Goal: Task Accomplishment & Management: Complete application form

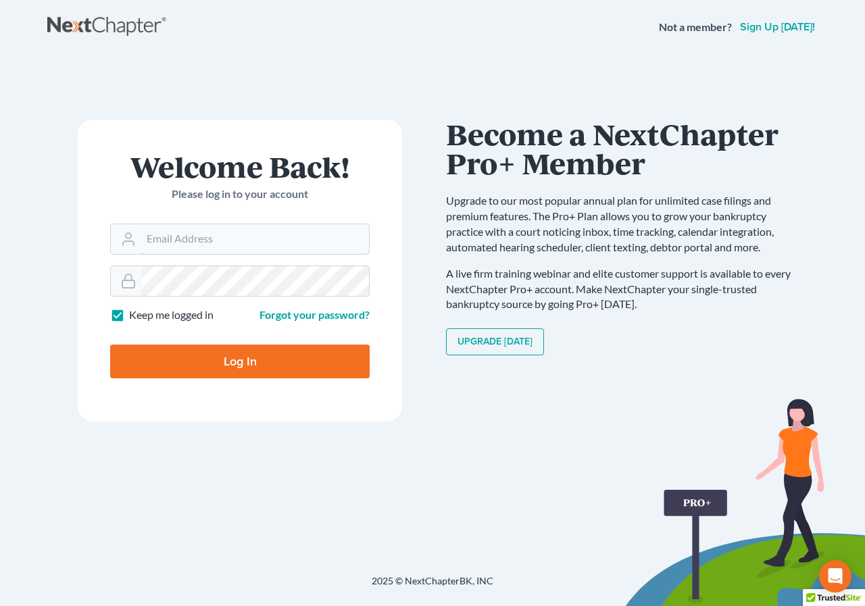
type input "[EMAIL_ADDRESS][DOMAIN_NAME]"
click at [226, 345] on input "Log In" at bounding box center [239, 362] width 259 height 34
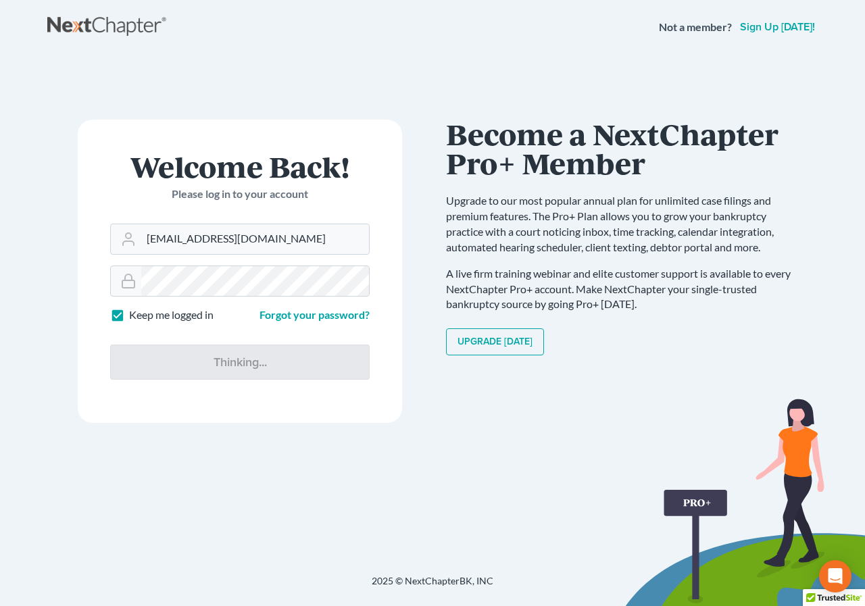
type input "Thinking..."
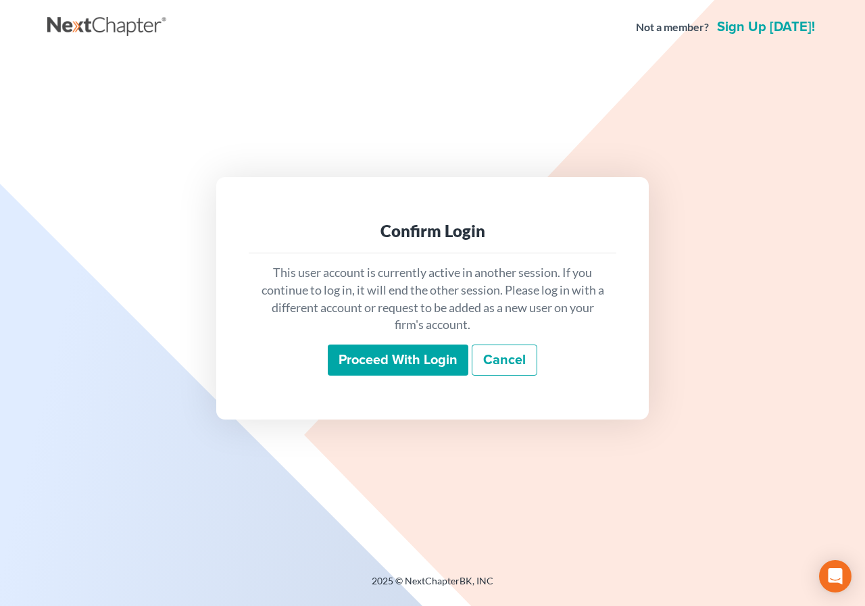
click at [399, 356] on input "Proceed with login" at bounding box center [398, 360] width 141 height 31
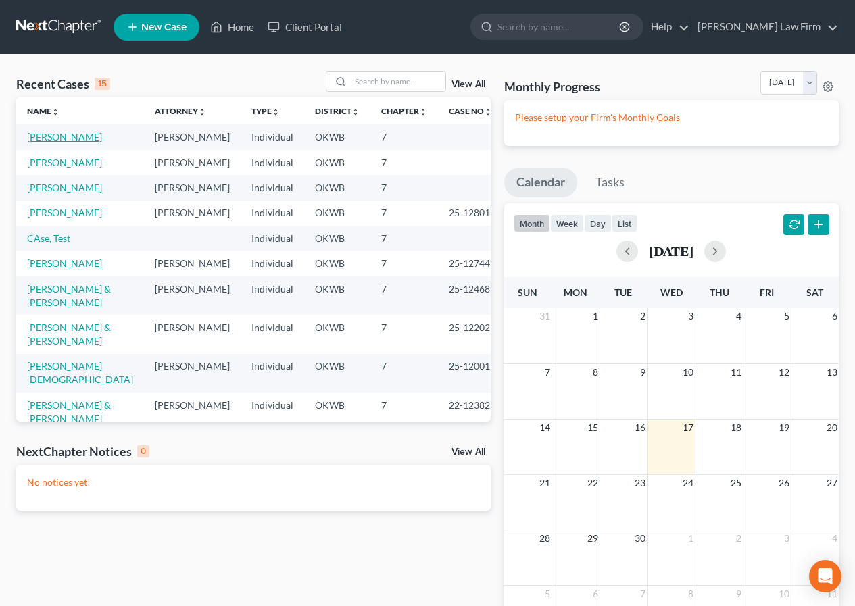
click at [73, 141] on link "Leachman, Julianne" at bounding box center [64, 136] width 75 height 11
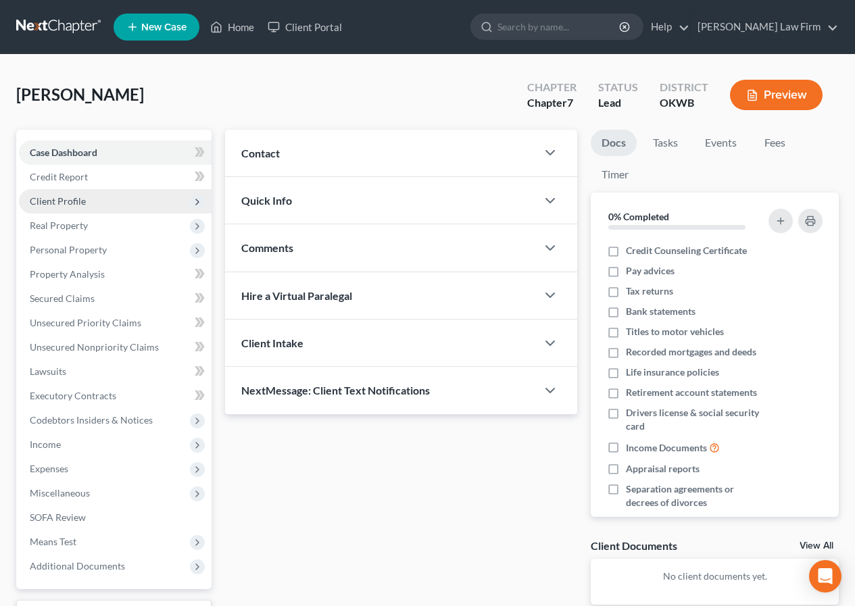
click at [75, 204] on span "Client Profile" at bounding box center [58, 200] width 56 height 11
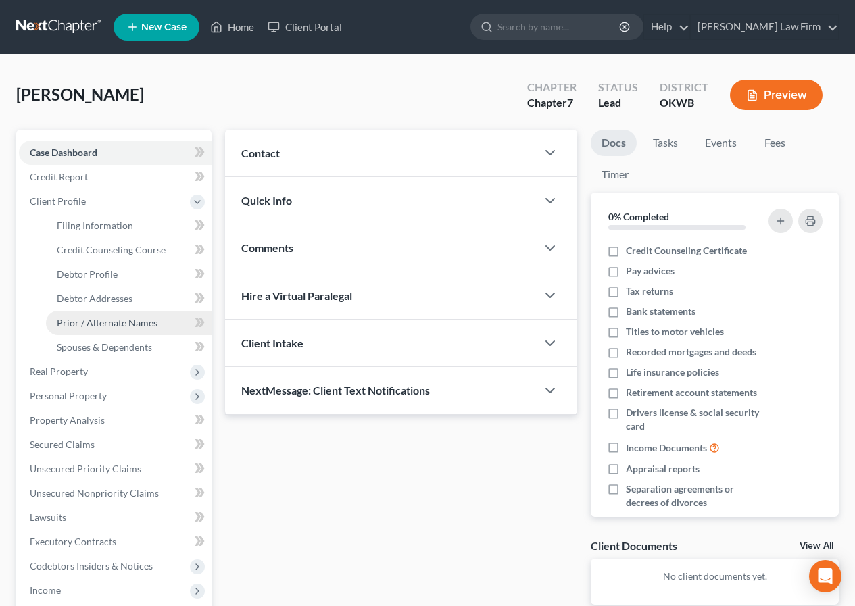
click at [94, 326] on span "Prior / Alternate Names" at bounding box center [107, 322] width 101 height 11
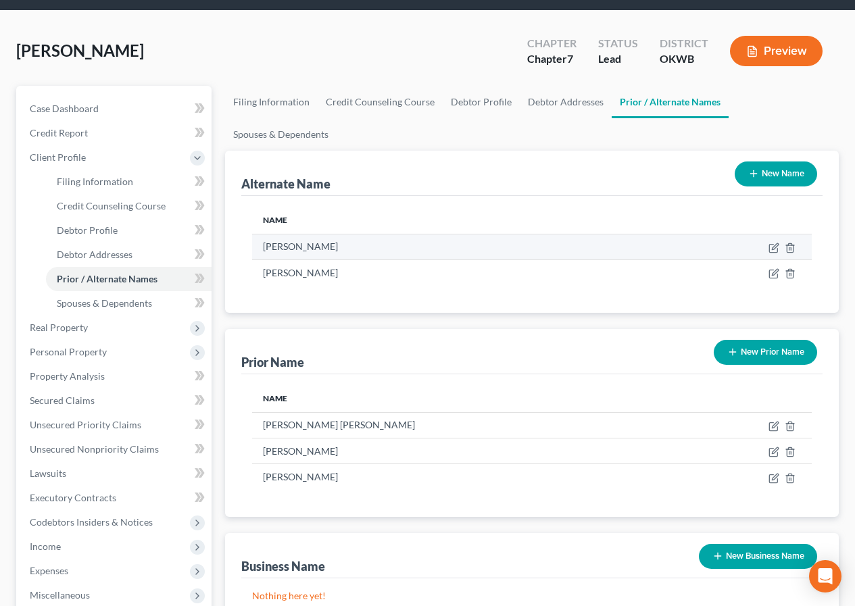
scroll to position [68, 0]
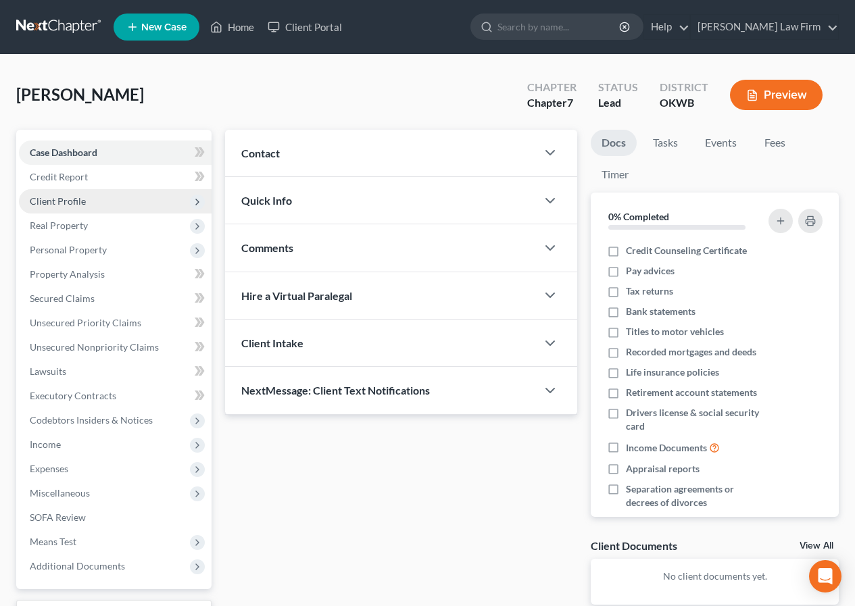
click at [56, 202] on span "Client Profile" at bounding box center [58, 200] width 56 height 11
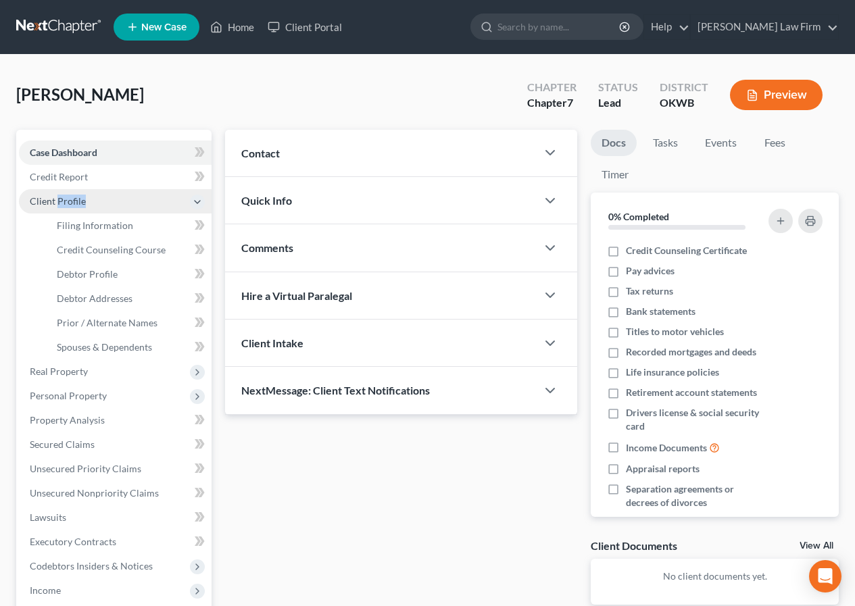
click at [56, 202] on span "Client Profile" at bounding box center [58, 200] width 56 height 11
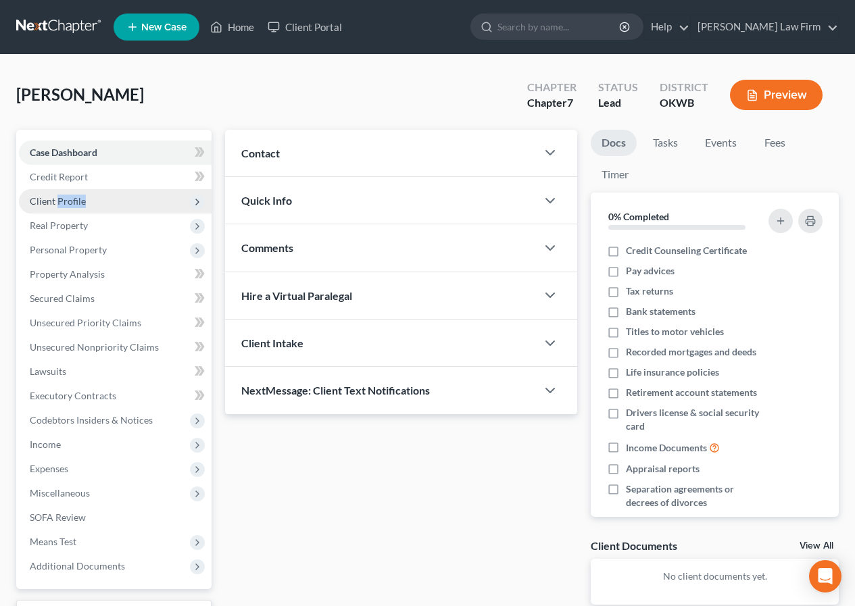
click at [56, 202] on span "Client Profile" at bounding box center [58, 200] width 56 height 11
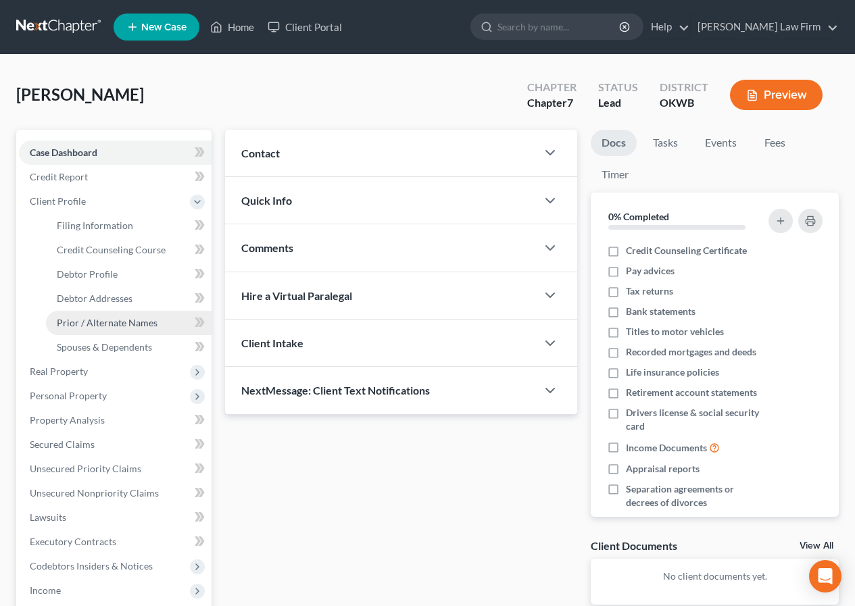
click at [79, 313] on link "Prior / Alternate Names" at bounding box center [129, 323] width 166 height 24
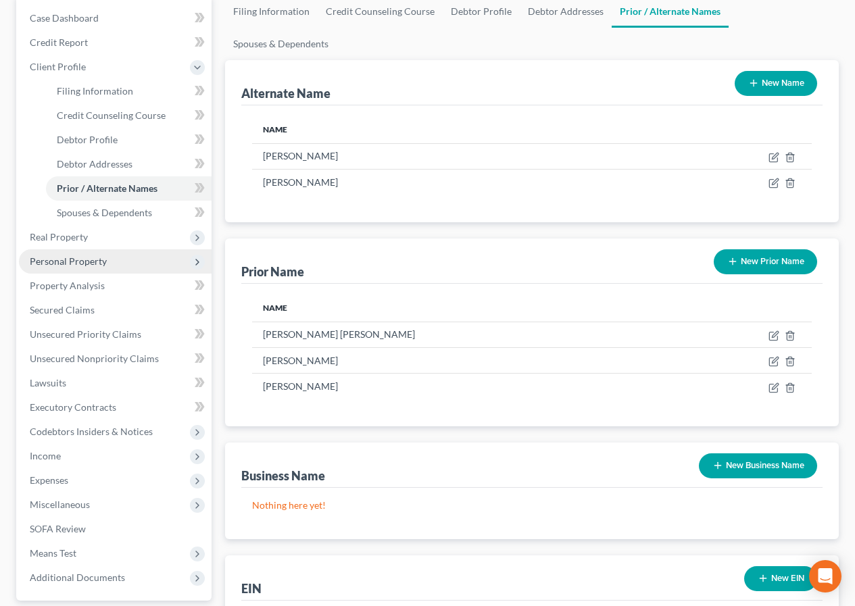
scroll to position [135, 0]
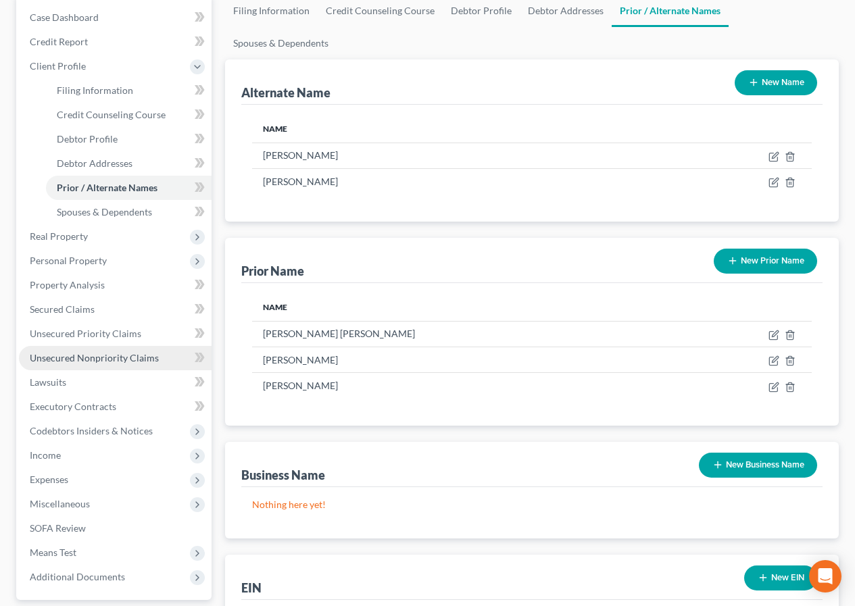
click at [74, 355] on span "Unsecured Nonpriority Claims" at bounding box center [94, 357] width 129 height 11
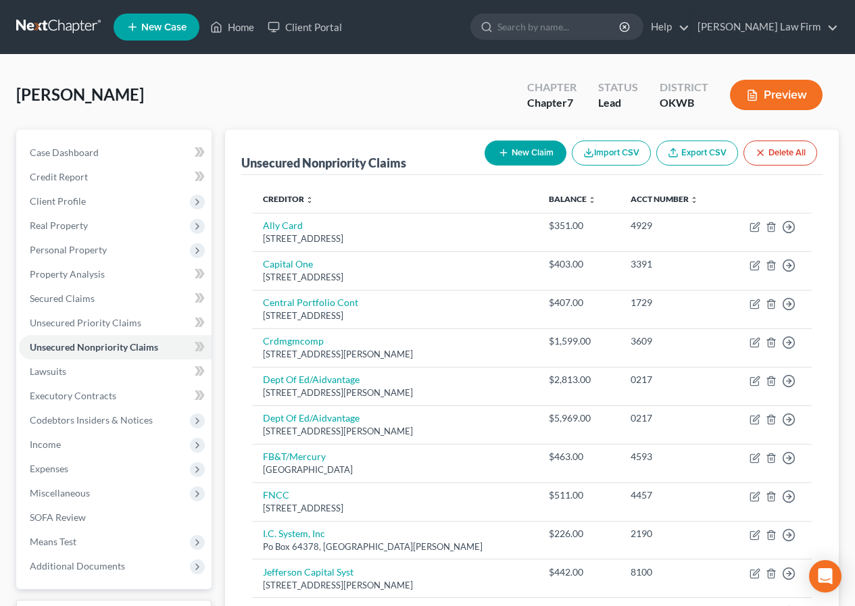
click at [524, 147] on button "New Claim" at bounding box center [525, 153] width 82 height 25
select select "0"
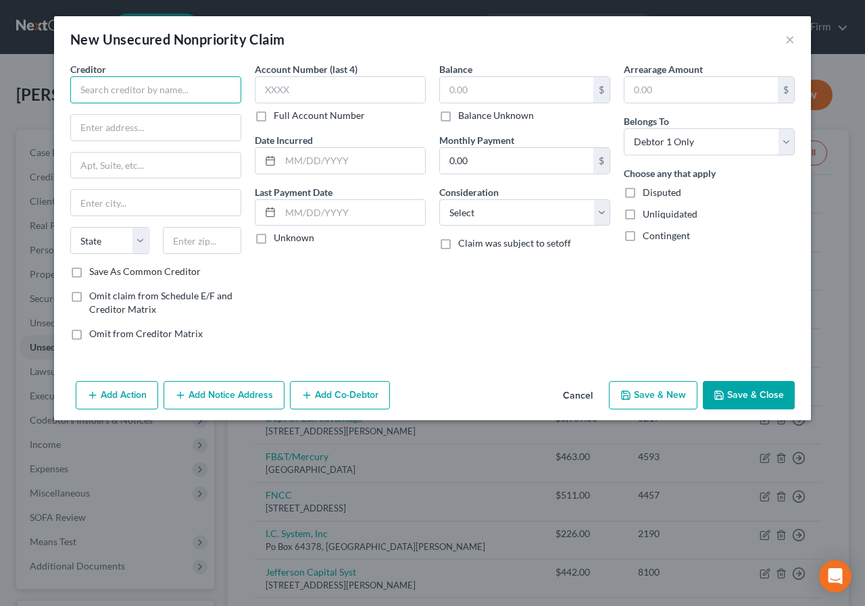
click at [81, 91] on input "text" at bounding box center [155, 89] width 171 height 27
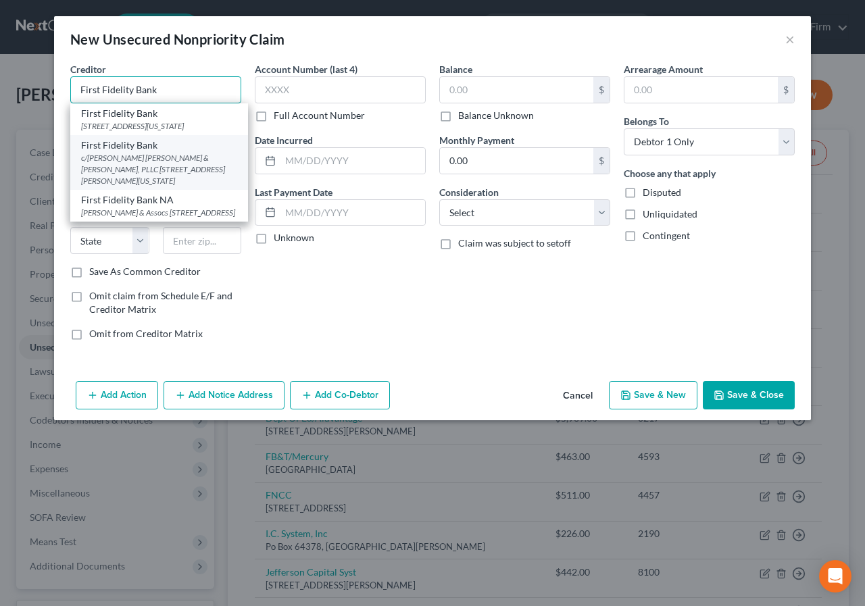
type input "First Fidelity Bank"
click at [143, 151] on div "First Fidelity Bank" at bounding box center [159, 146] width 156 height 14
type input "c/o Robinson Hoover & Fudge, PLLC"
type input "119 N. Robinson Ave #1000"
type input "Oklahoma City"
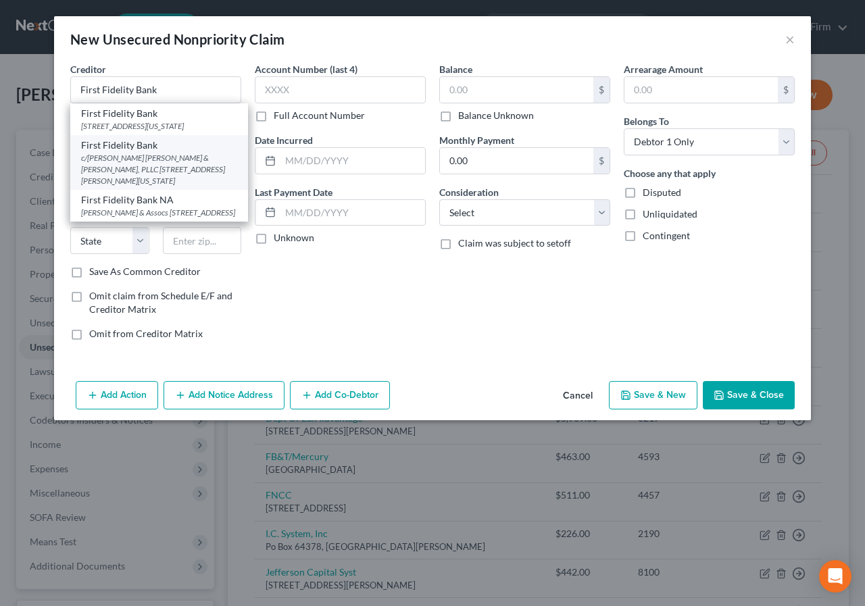
select select "37"
type input "73102"
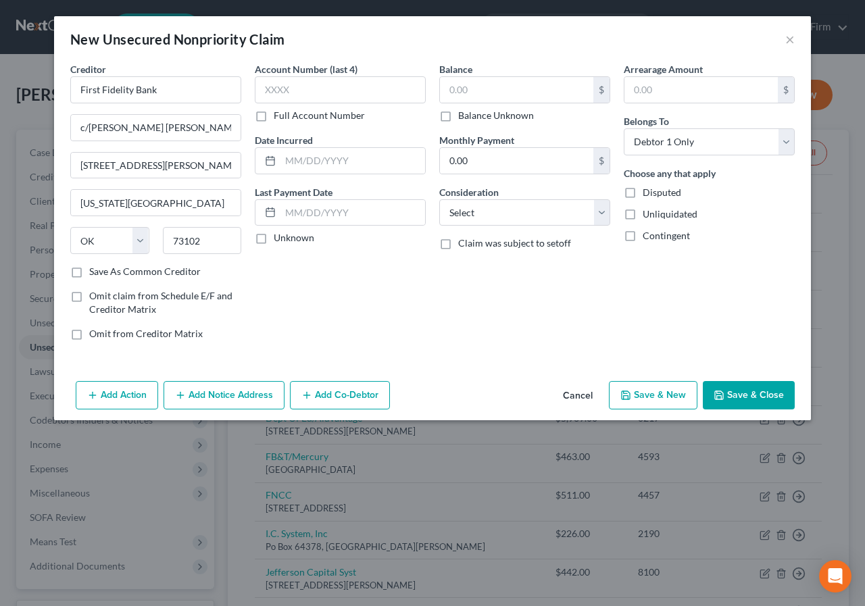
click at [89, 271] on label "Save As Common Creditor" at bounding box center [144, 272] width 111 height 14
click at [95, 271] on input "Save As Common Creditor" at bounding box center [99, 269] width 9 height 9
checkbox input "true"
click at [266, 89] on input "text" at bounding box center [340, 89] width 171 height 27
type input "1"
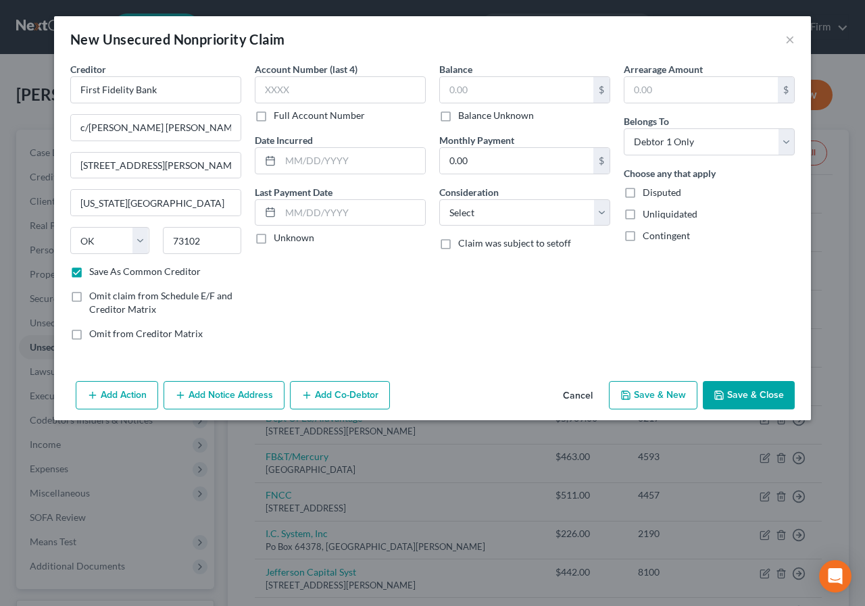
click at [274, 116] on label "Full Account Number" at bounding box center [319, 116] width 91 height 14
click at [279, 116] on input "Full Account Number" at bounding box center [283, 113] width 9 height 9
click at [263, 91] on input "text" at bounding box center [340, 89] width 171 height 27
type input "C"
click at [274, 120] on label "Full Account Number" at bounding box center [319, 116] width 91 height 14
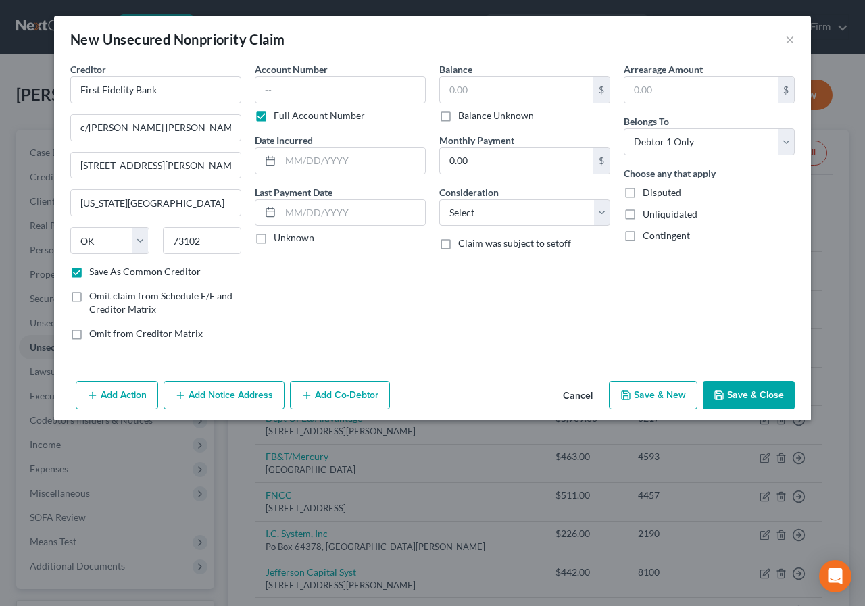
click at [279, 118] on input "Full Account Number" at bounding box center [283, 113] width 9 height 9
click at [265, 83] on input "text" at bounding box center [340, 89] width 171 height 27
type input "1330"
click at [281, 158] on input "text" at bounding box center [352, 161] width 145 height 26
type input "2016"
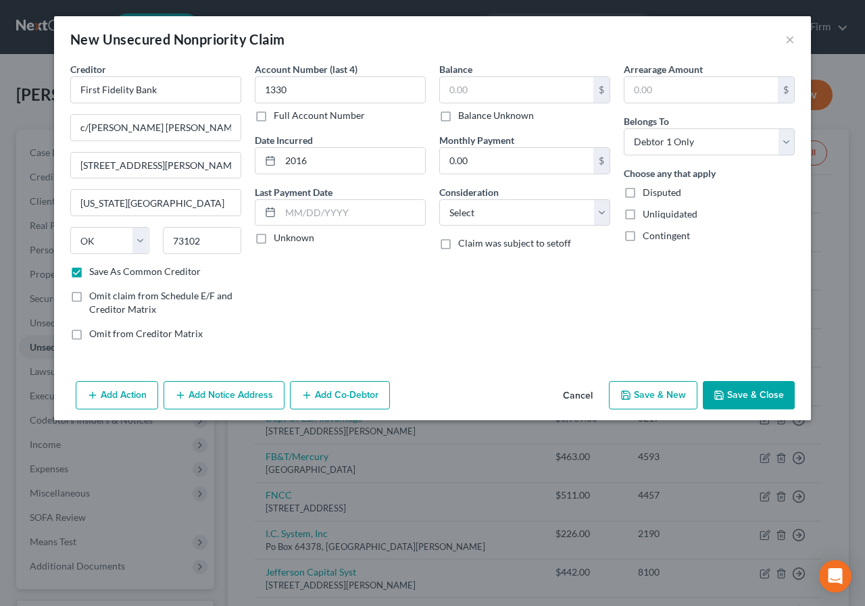
click at [274, 241] on label "Unknown" at bounding box center [294, 238] width 41 height 14
click at [279, 240] on input "Unknown" at bounding box center [283, 235] width 9 height 9
checkbox input "true"
click at [449, 86] on input "text" at bounding box center [516, 90] width 153 height 26
click at [478, 86] on input "308,489.00" at bounding box center [516, 90] width 153 height 26
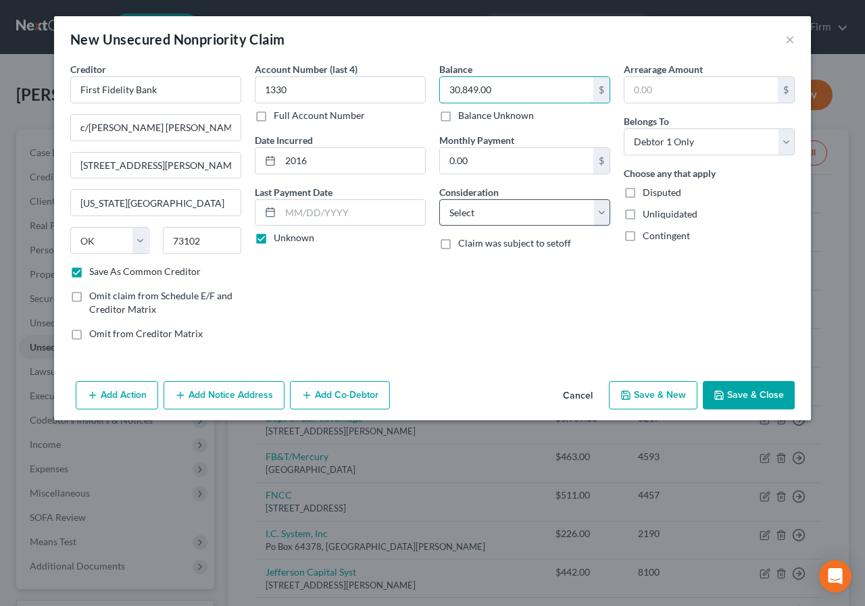
type input "30,849.00"
click at [505, 203] on select "Select Cable / Satellite Services Collection Agency Credit Card Debt Debt Couns…" at bounding box center [524, 212] width 171 height 27
select select "14"
click at [439, 199] on select "Select Cable / Satellite Services Collection Agency Credit Card Debt Debt Couns…" at bounding box center [524, 212] width 171 height 27
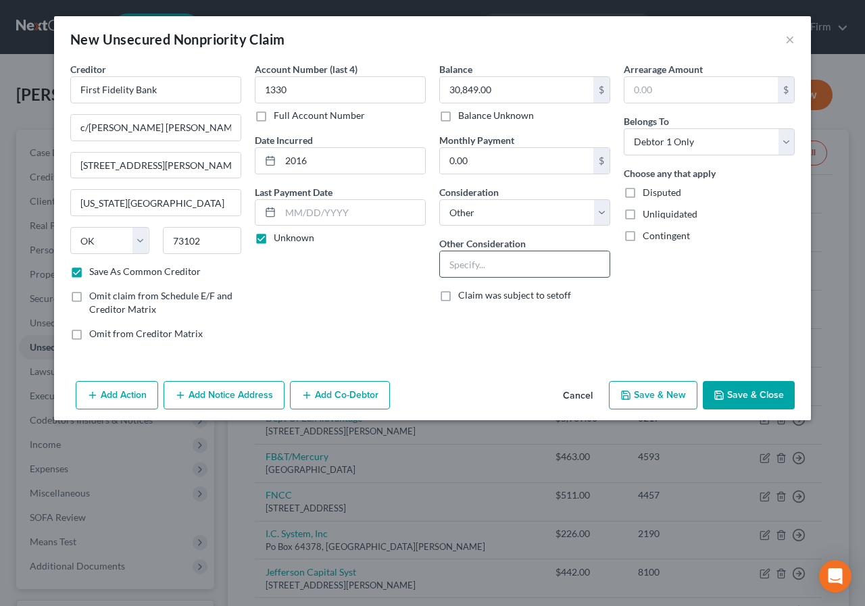
click at [455, 263] on input "text" at bounding box center [525, 264] width 170 height 26
click at [603, 212] on select "Select Cable / Satellite Services Collection Agency Credit Card Debt Debt Couns…" at bounding box center [524, 212] width 171 height 27
click at [439, 199] on select "Select Cable / Satellite Services Collection Agency Credit Card Debt Debt Couns…" at bounding box center [524, 212] width 171 height 27
click at [453, 253] on input "text" at bounding box center [525, 264] width 170 height 26
type input "car loan"
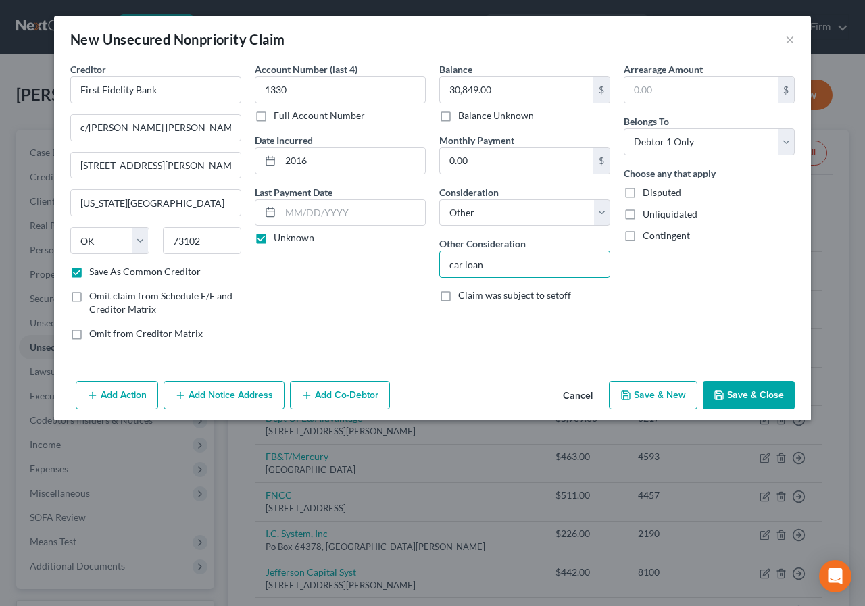
click at [747, 396] on button "Save & Close" at bounding box center [749, 395] width 92 height 28
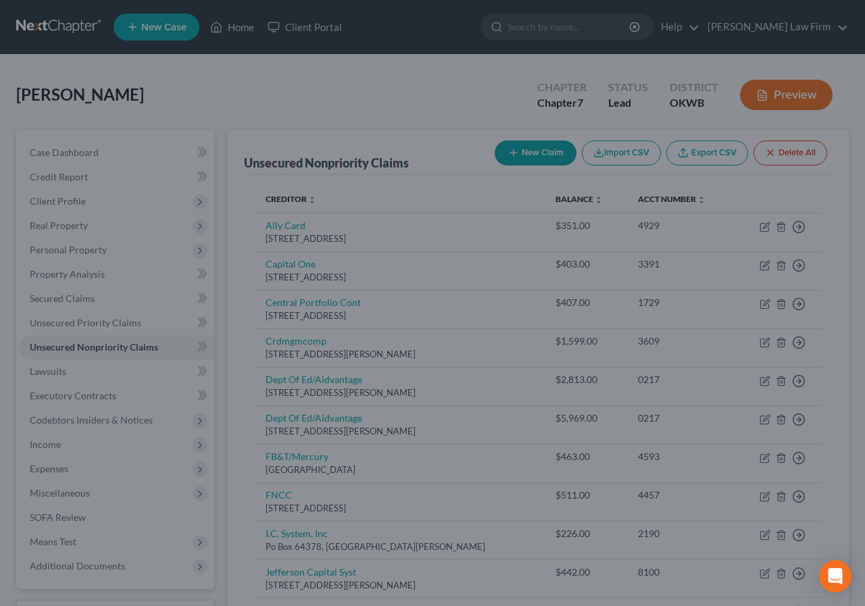
checkbox input "false"
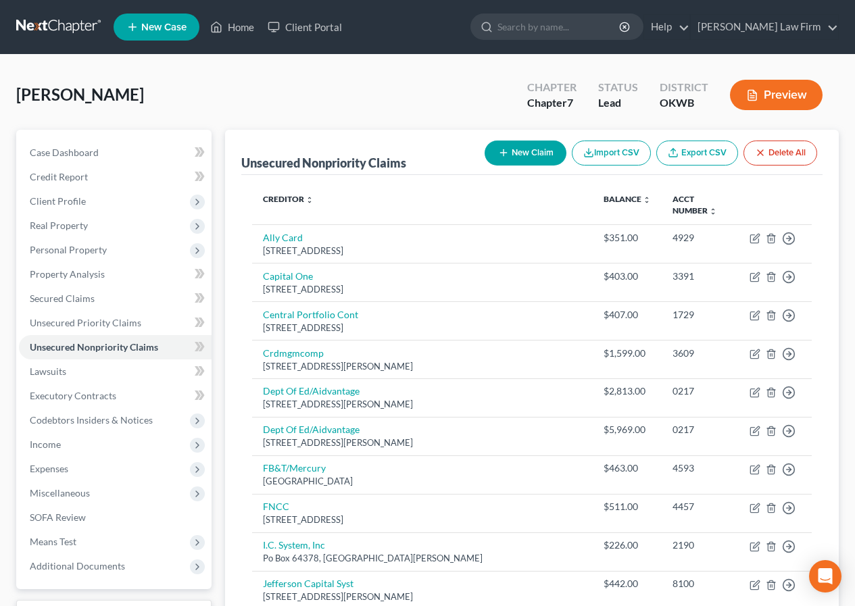
click at [536, 149] on button "New Claim" at bounding box center [525, 153] width 82 height 25
select select "0"
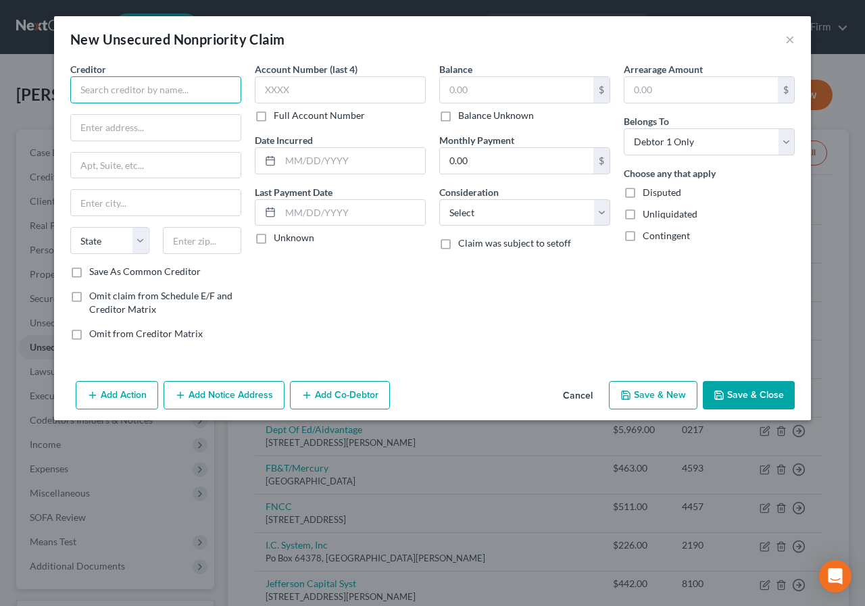
click at [78, 84] on input "text" at bounding box center [155, 89] width 171 height 27
type input "Paula B. Conrady"
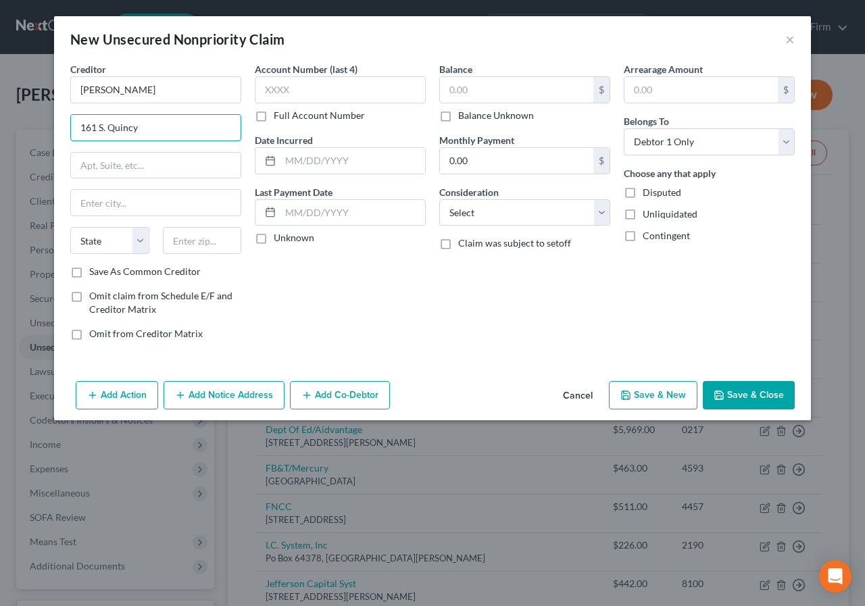
type input "161 S. Quincy"
type input "Enid"
select select "37"
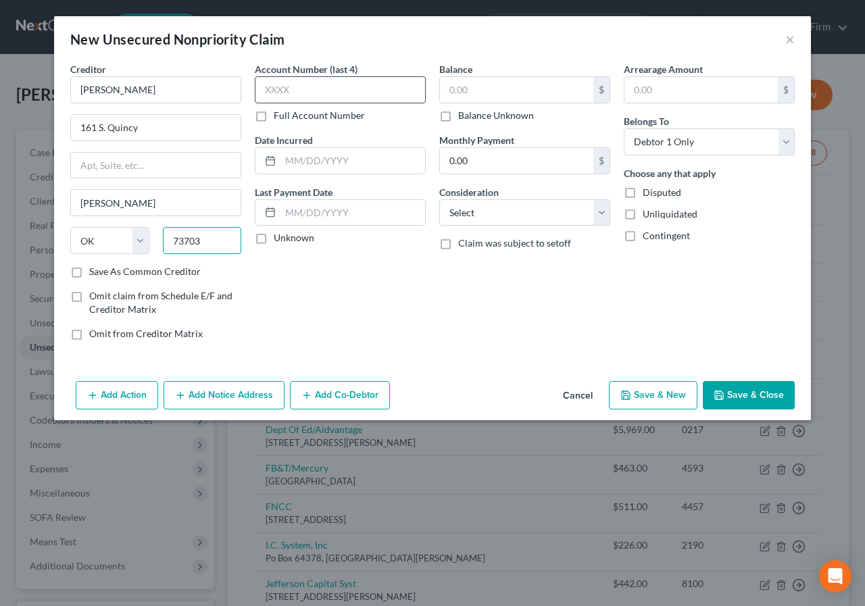
type input "73703"
click at [267, 87] on input "text" at bounding box center [340, 89] width 171 height 27
type input "0214"
click at [290, 164] on input "text" at bounding box center [352, 161] width 145 height 26
type input "2018"
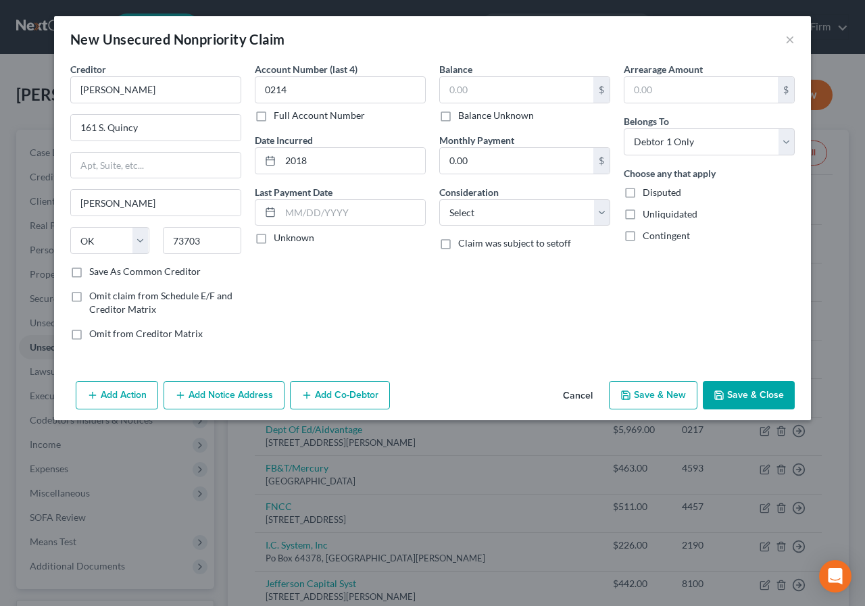
click at [274, 238] on label "Unknown" at bounding box center [294, 238] width 41 height 14
click at [279, 238] on input "Unknown" at bounding box center [283, 235] width 9 height 9
checkbox input "true"
click at [445, 91] on input "text" at bounding box center [516, 90] width 153 height 26
type input "800.00"
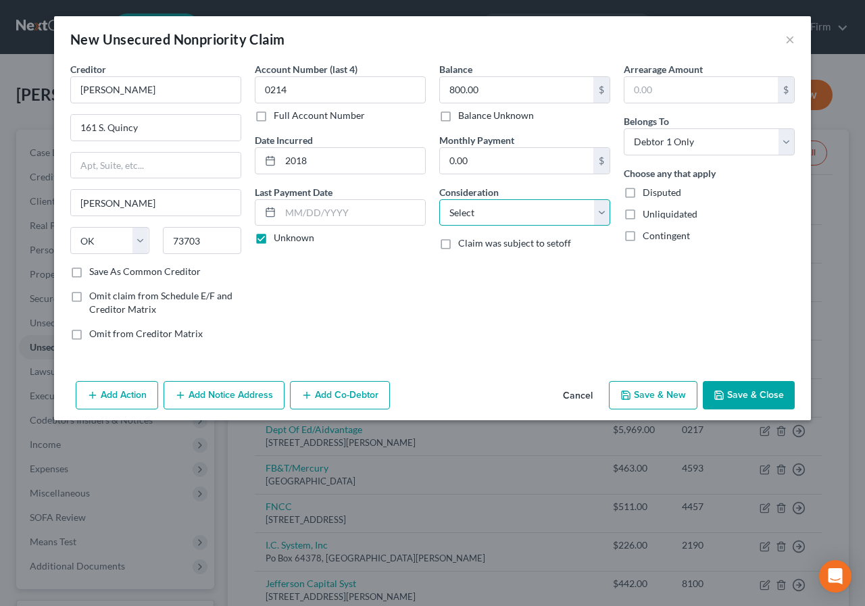
click at [593, 215] on select "Select Cable / Satellite Services Collection Agency Credit Card Debt Debt Couns…" at bounding box center [524, 212] width 171 height 27
select select "14"
click at [439, 199] on select "Select Cable / Satellite Services Collection Agency Credit Card Debt Debt Couns…" at bounding box center [524, 212] width 171 height 27
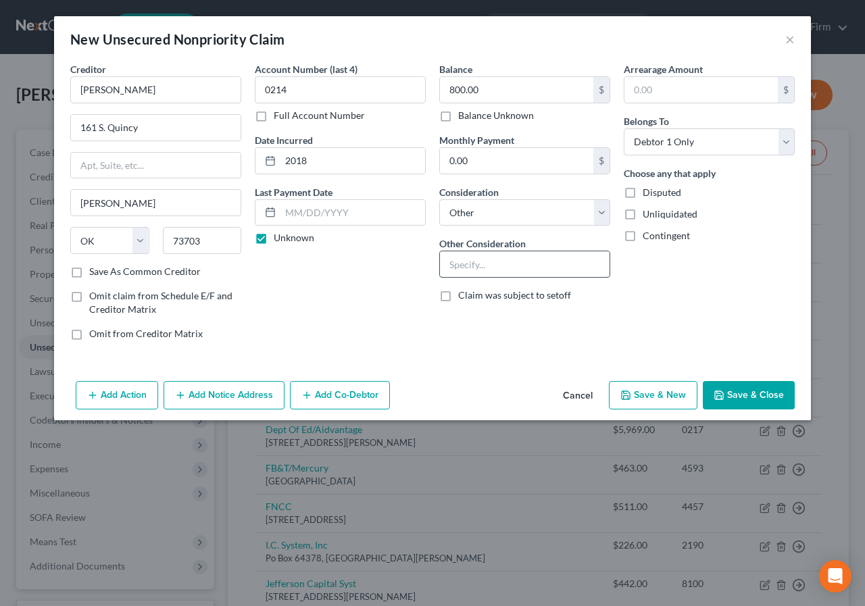
click at [452, 268] on input "text" at bounding box center [525, 264] width 170 height 26
type input "Rent"
click at [758, 394] on button "Save & Close" at bounding box center [749, 395] width 92 height 28
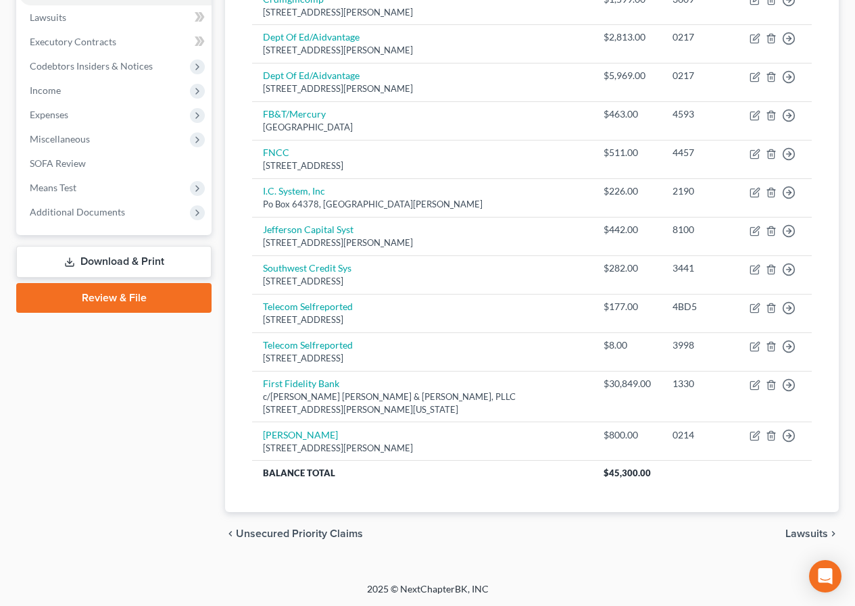
scroll to position [355, 0]
click at [795, 531] on span "Lawsuits" at bounding box center [806, 533] width 43 height 11
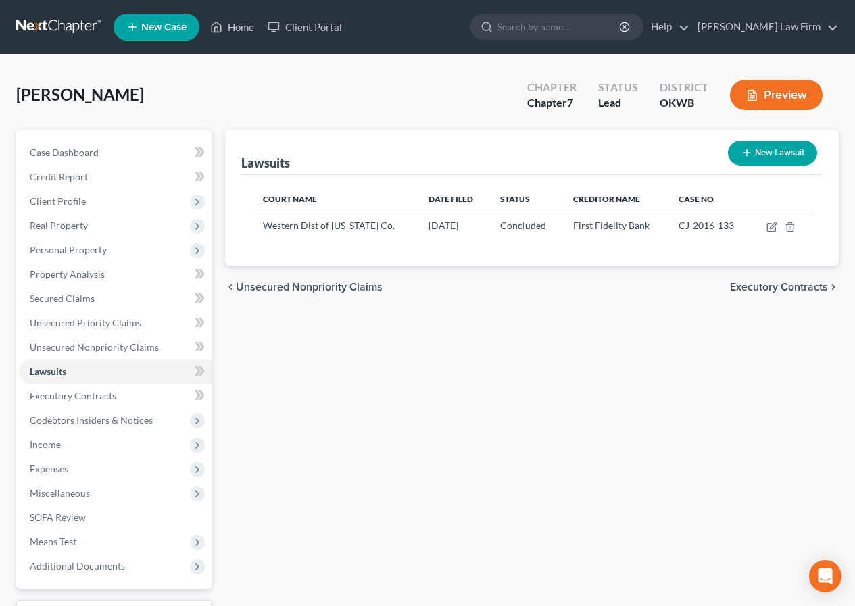
click at [769, 285] on span "Executory Contracts" at bounding box center [779, 287] width 98 height 11
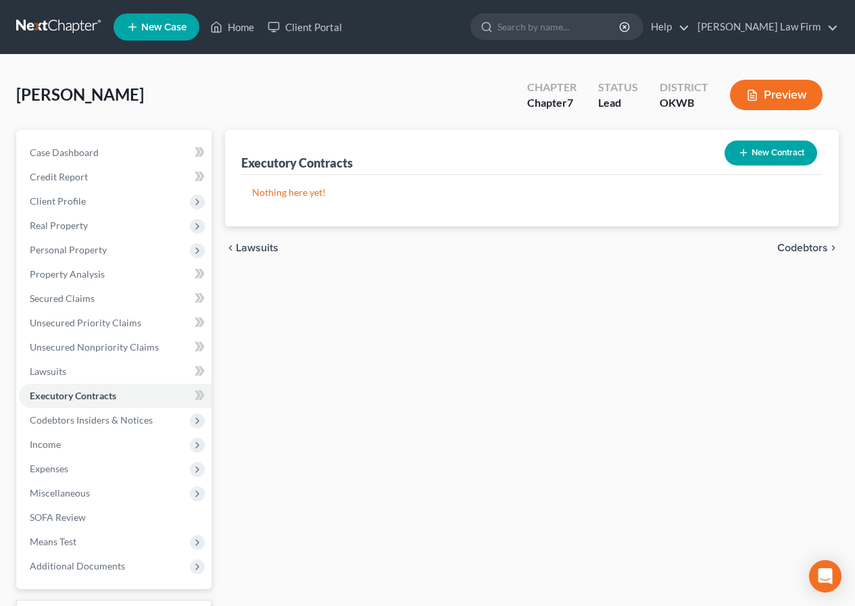
click at [792, 246] on span "Codebtors" at bounding box center [802, 248] width 51 height 11
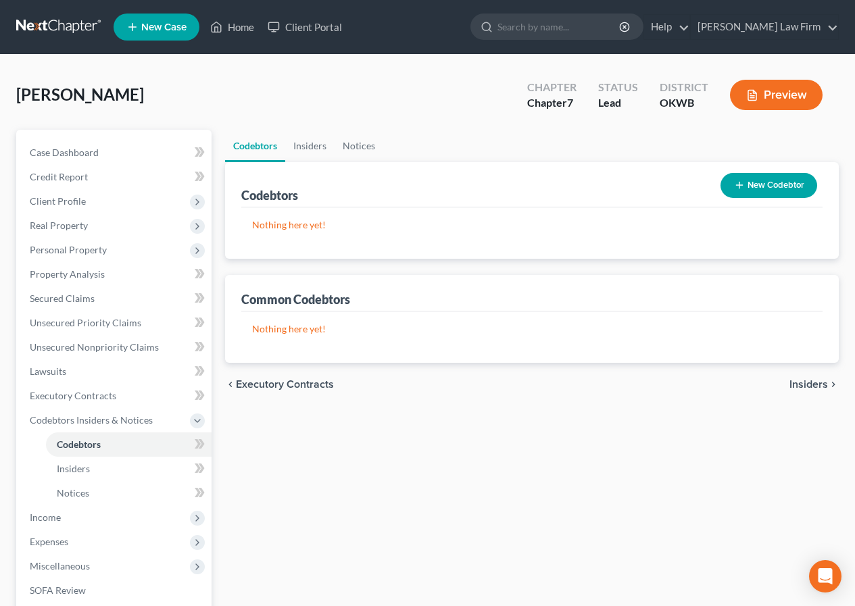
click at [808, 377] on div "chevron_left Executory Contracts Insiders chevron_right" at bounding box center [531, 384] width 613 height 43
click at [808, 380] on span "Insiders" at bounding box center [808, 384] width 39 height 11
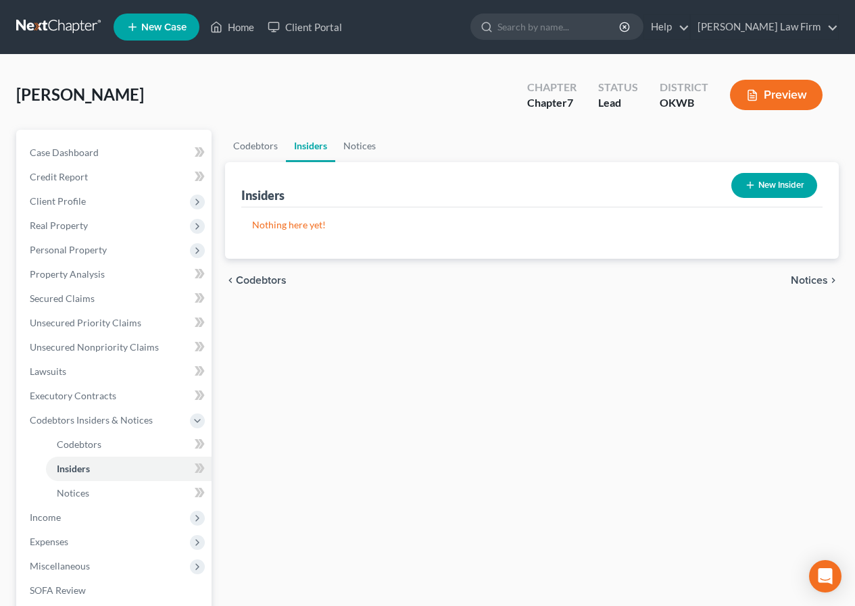
click at [805, 282] on span "Notices" at bounding box center [808, 280] width 37 height 11
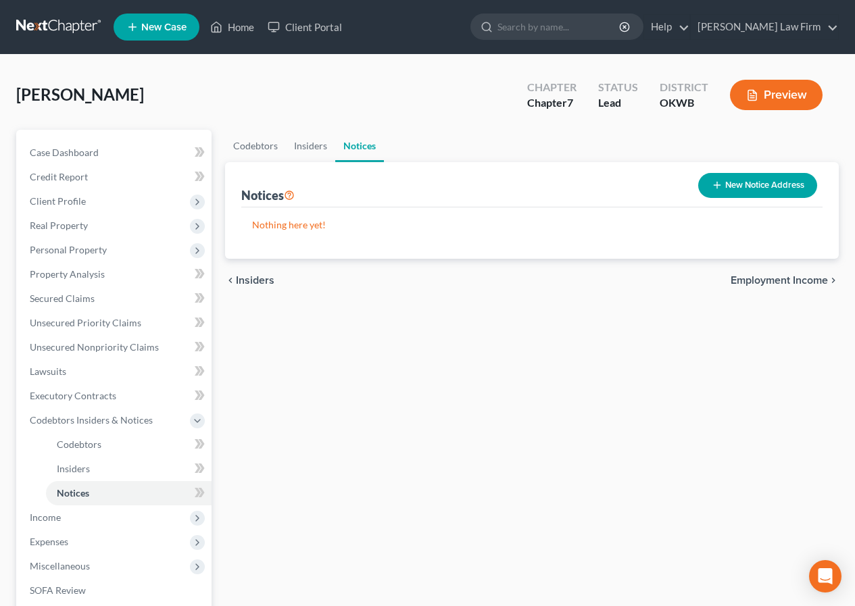
click at [803, 272] on div "chevron_left Insiders Employment Income chevron_right" at bounding box center [531, 280] width 613 height 43
click at [799, 283] on span "Employment Income" at bounding box center [778, 280] width 97 height 11
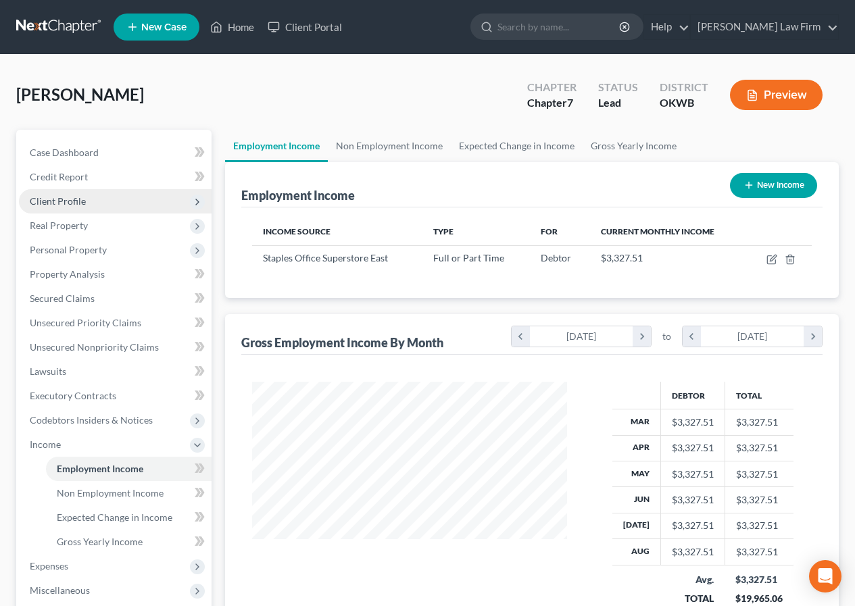
click at [72, 201] on span "Client Profile" at bounding box center [58, 200] width 56 height 11
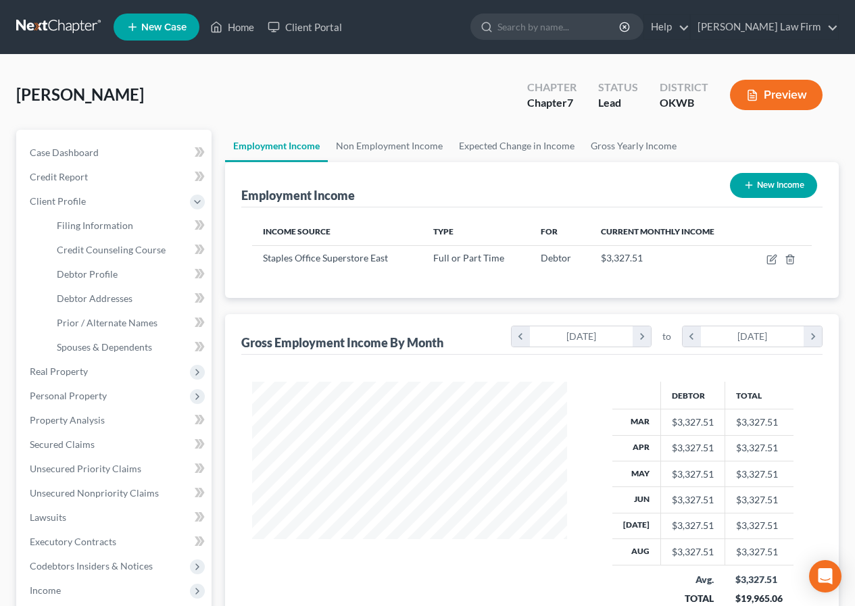
click at [795, 91] on button "Preview" at bounding box center [776, 95] width 93 height 30
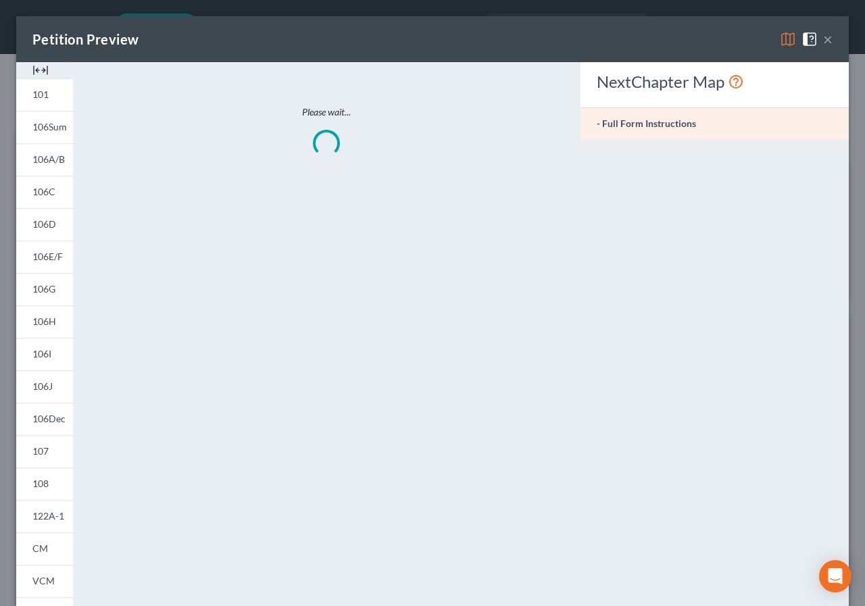
scroll to position [243, 347]
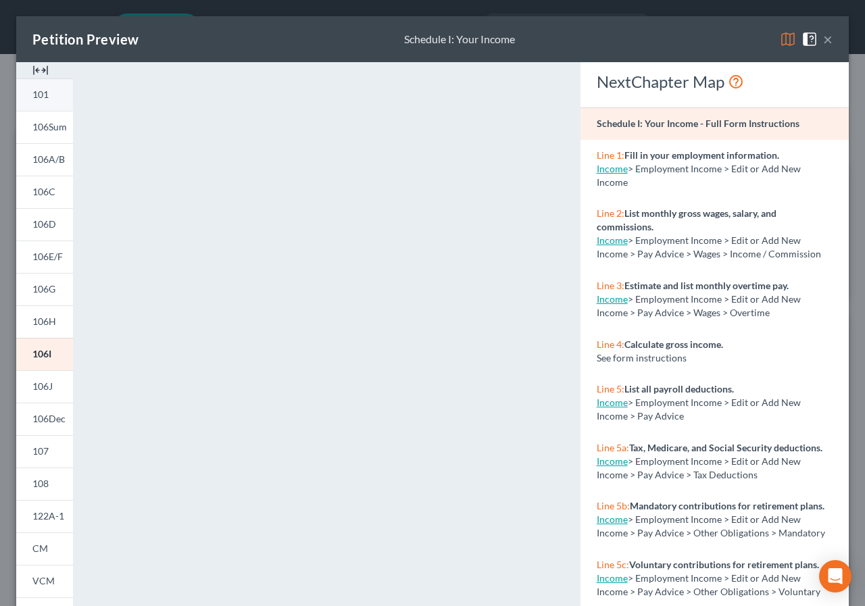
click at [53, 93] on link "101" at bounding box center [44, 94] width 57 height 32
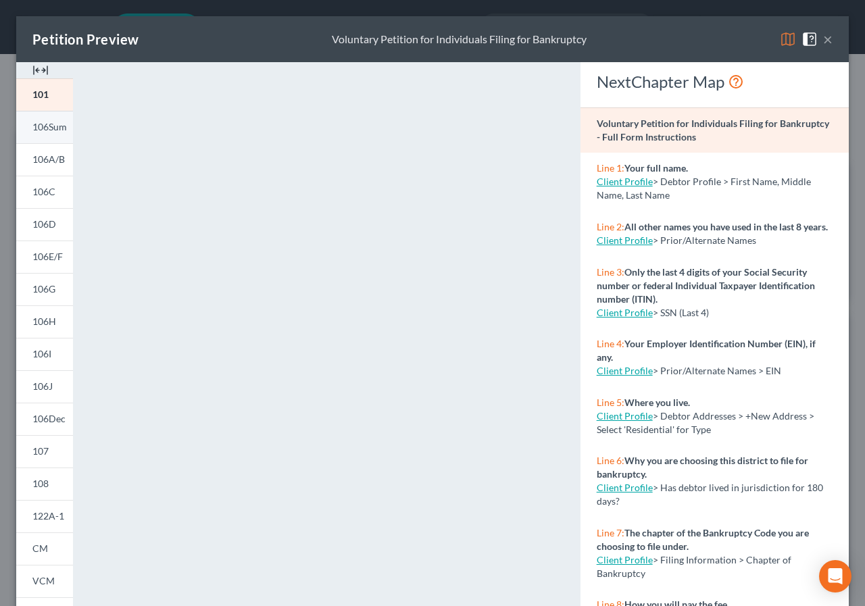
click at [42, 128] on span "106Sum" at bounding box center [49, 126] width 34 height 11
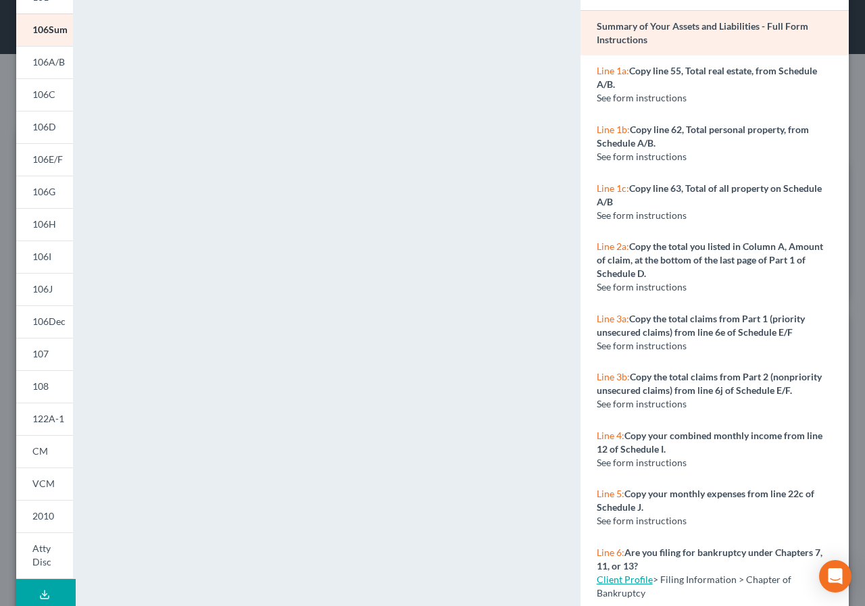
scroll to position [0, 0]
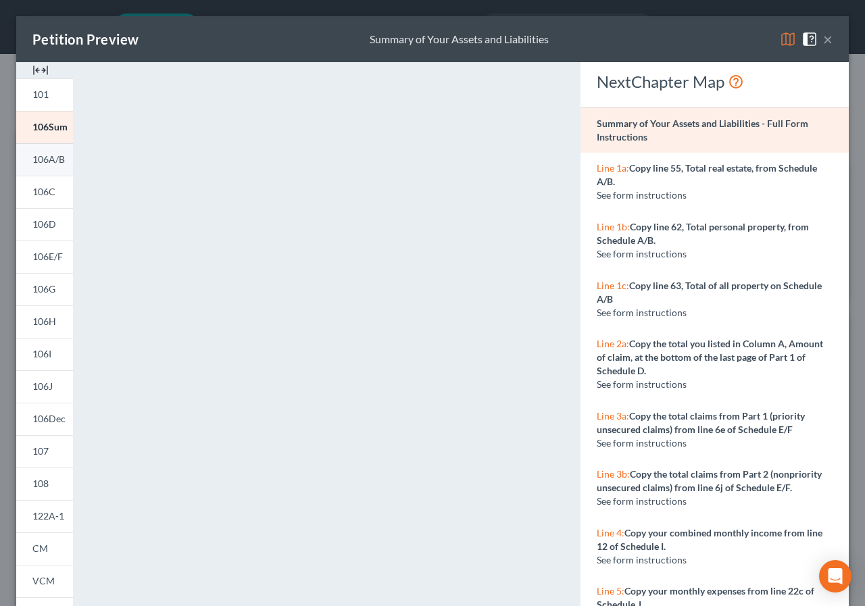
click at [42, 155] on span "106A/B" at bounding box center [48, 158] width 32 height 11
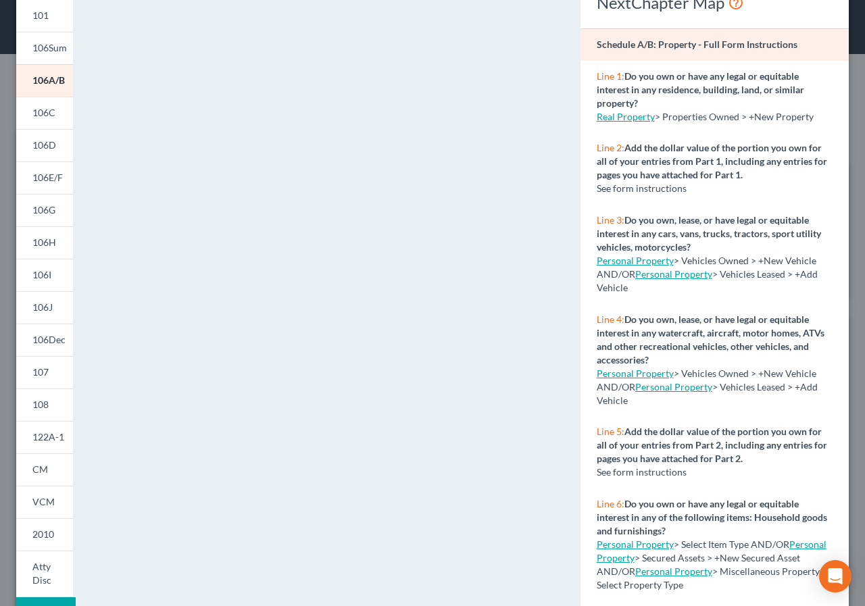
scroll to position [135, 0]
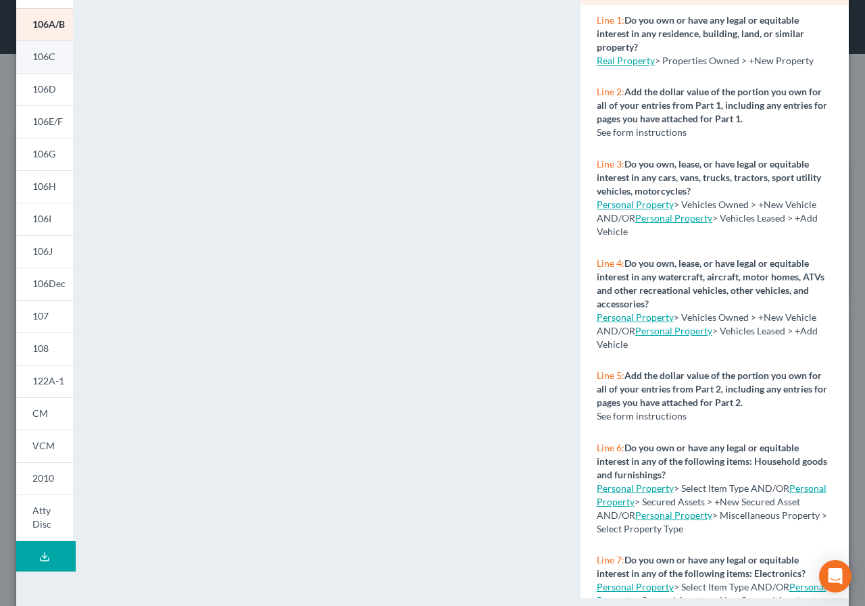
click at [32, 55] on span "106C" at bounding box center [43, 56] width 23 height 11
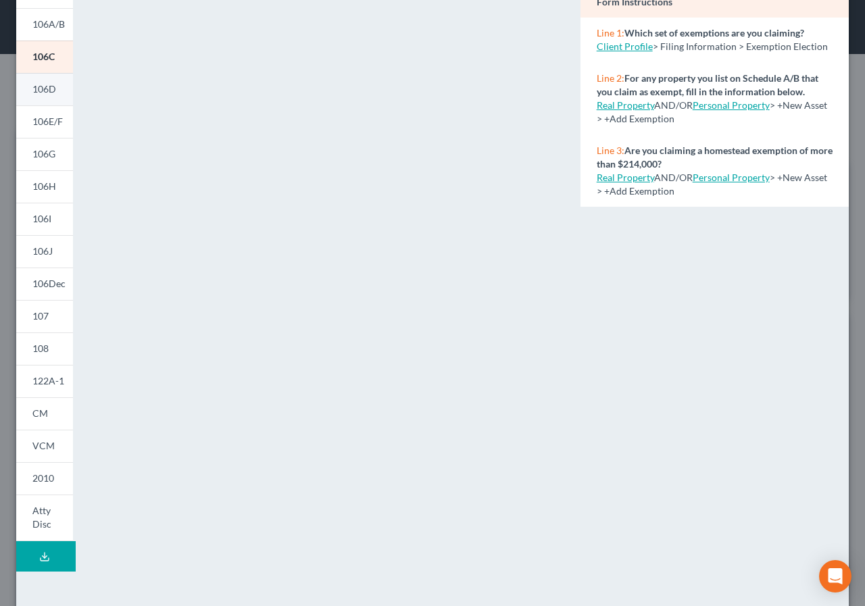
click at [36, 82] on link "106D" at bounding box center [44, 89] width 57 height 32
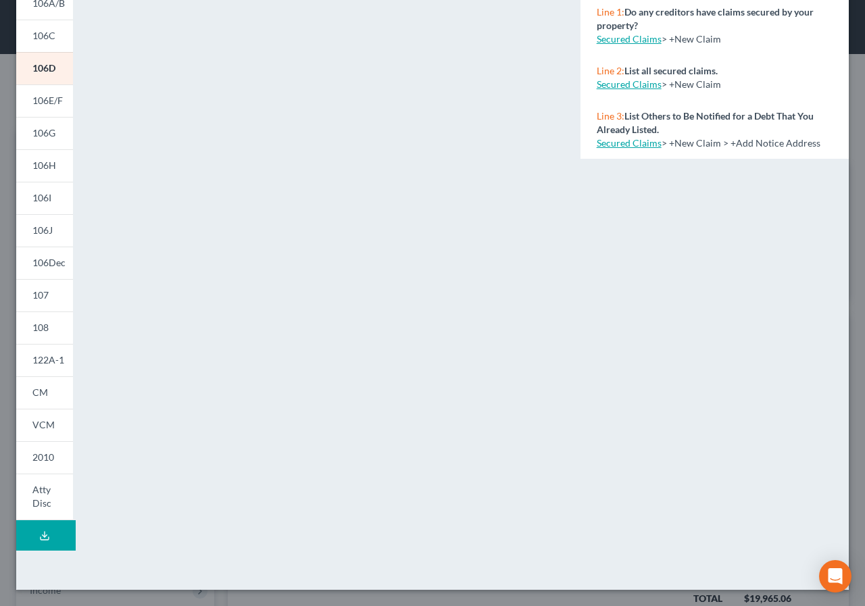
scroll to position [0, 0]
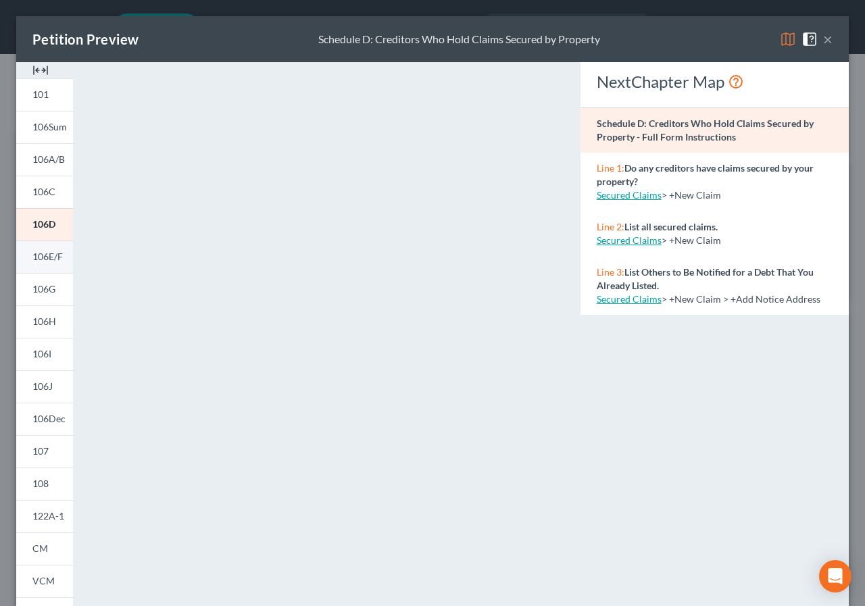
click at [41, 252] on span "106E/F" at bounding box center [47, 256] width 30 height 11
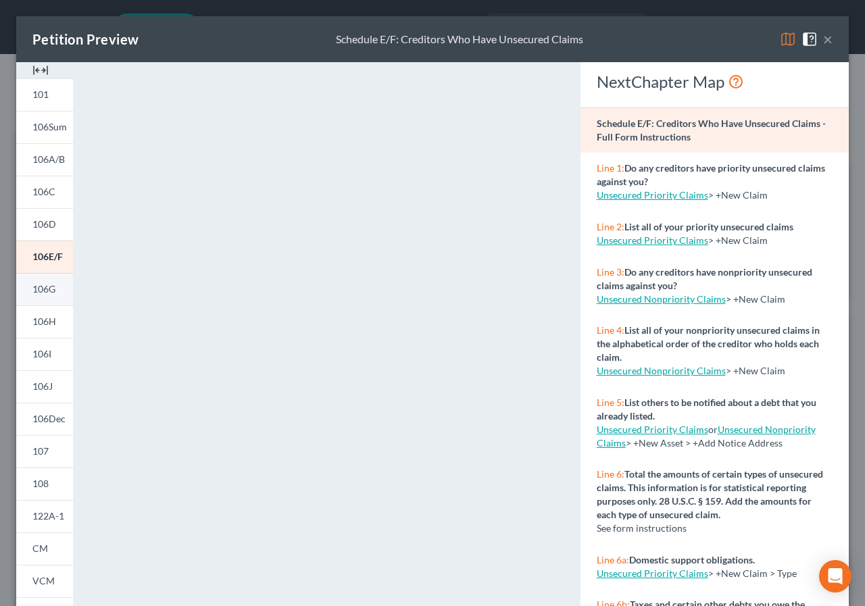
click at [41, 279] on link "106G" at bounding box center [44, 289] width 57 height 32
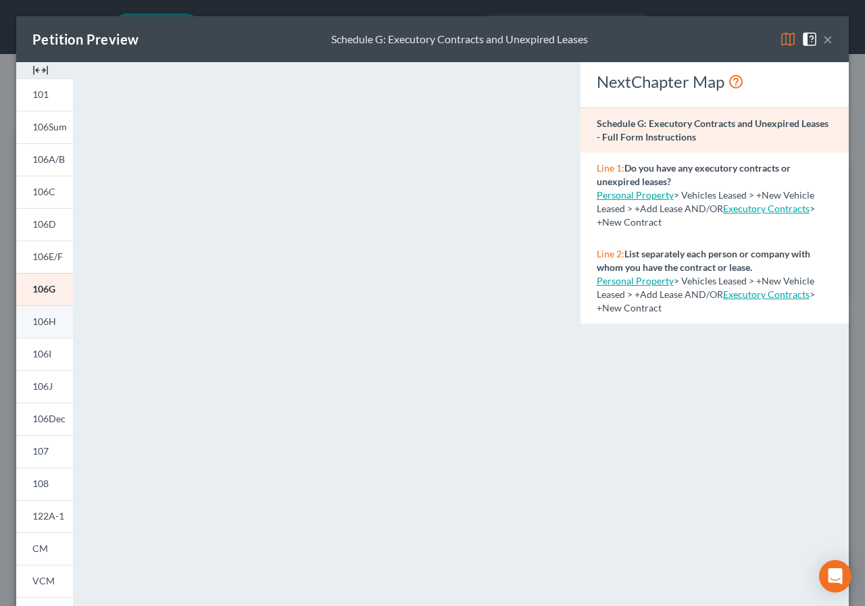
click at [34, 321] on span "106H" at bounding box center [44, 321] width 24 height 11
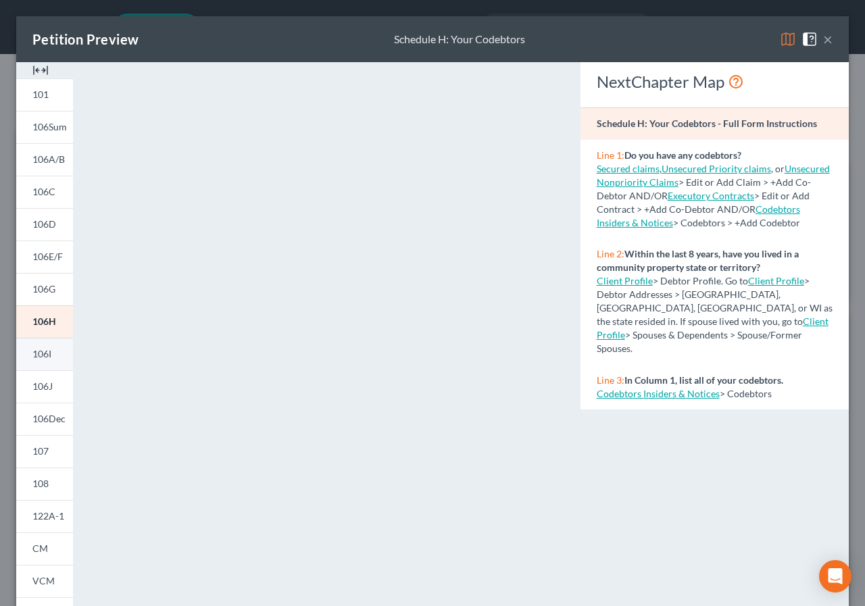
click at [32, 352] on span "106I" at bounding box center [41, 353] width 19 height 11
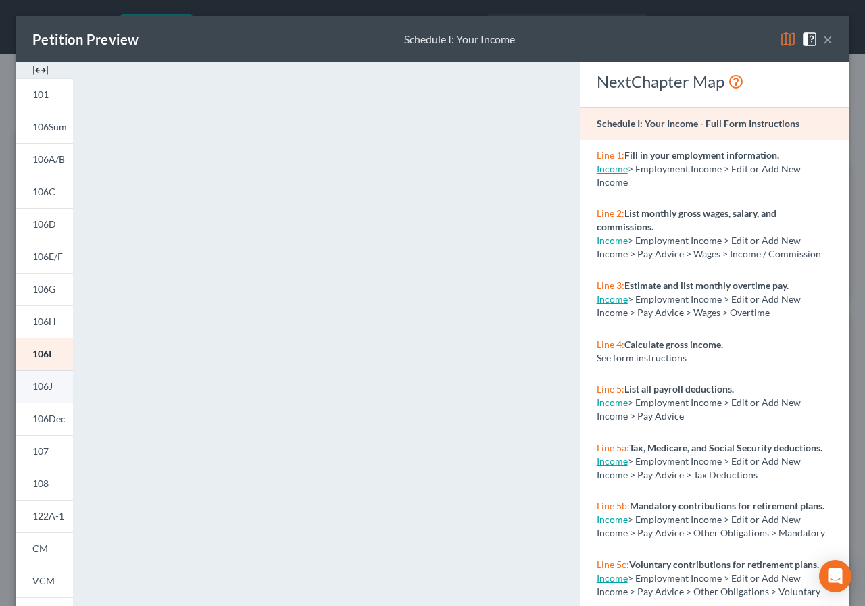
click at [38, 376] on link "106J" at bounding box center [44, 386] width 57 height 32
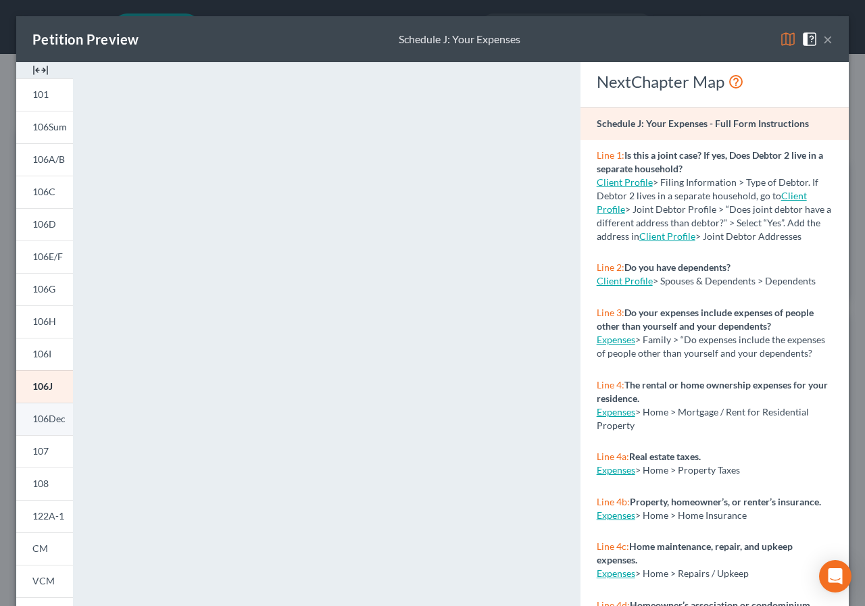
click at [29, 412] on link "106Dec" at bounding box center [44, 419] width 57 height 32
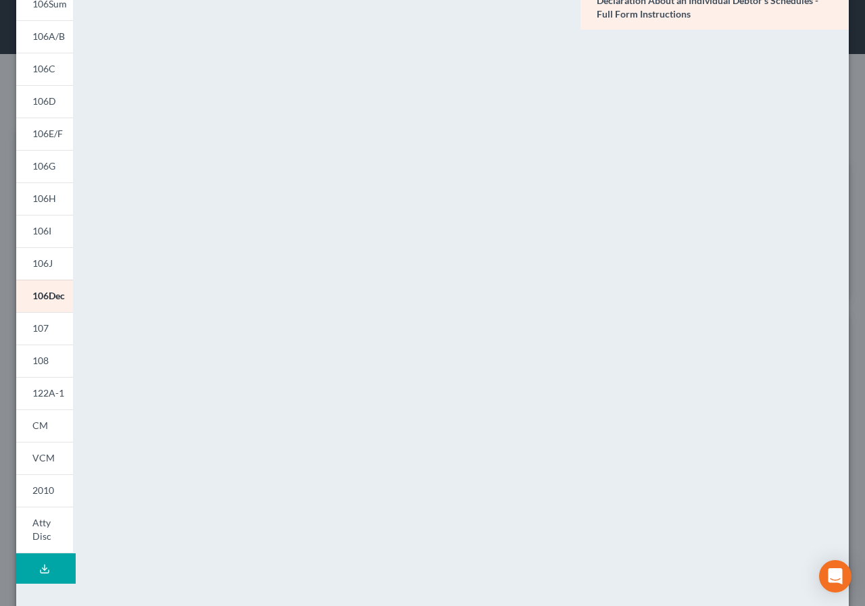
scroll to position [135, 0]
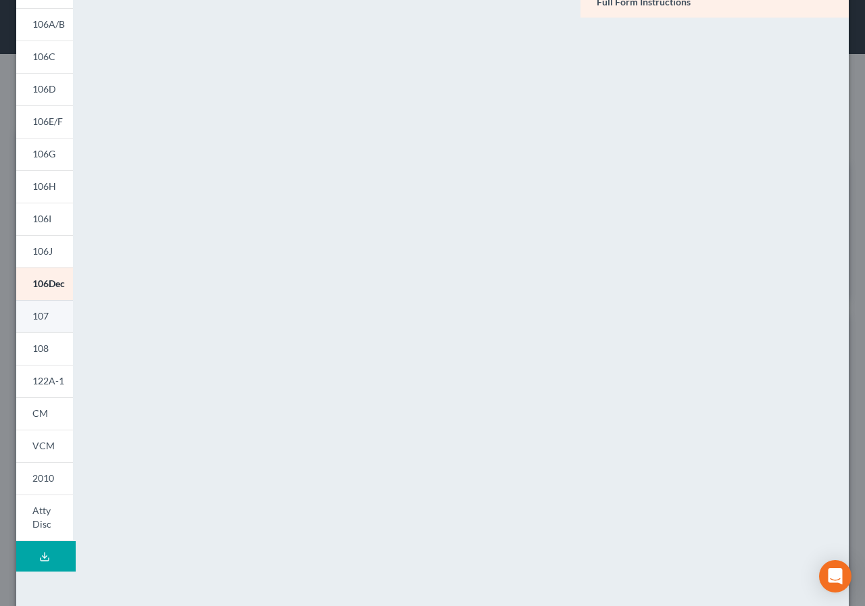
click at [27, 315] on link "107" at bounding box center [44, 316] width 57 height 32
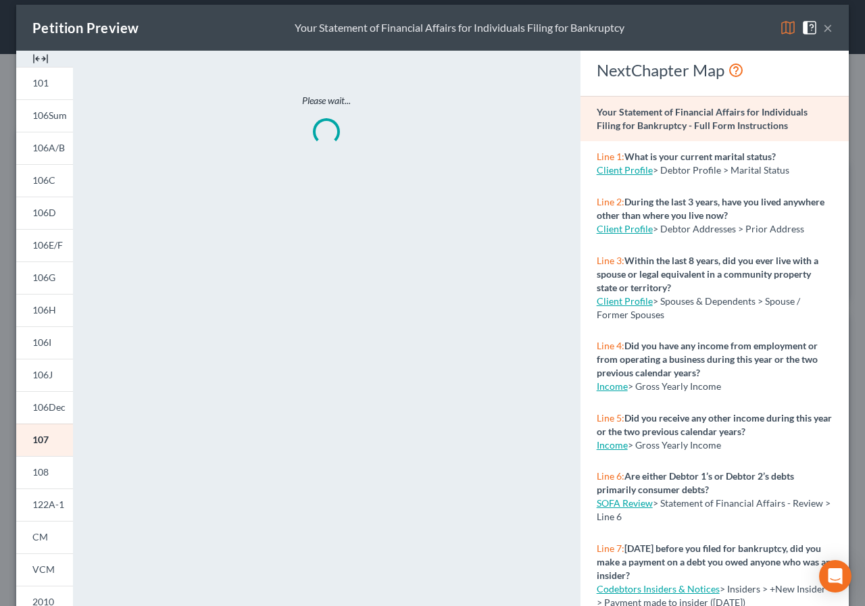
scroll to position [0, 0]
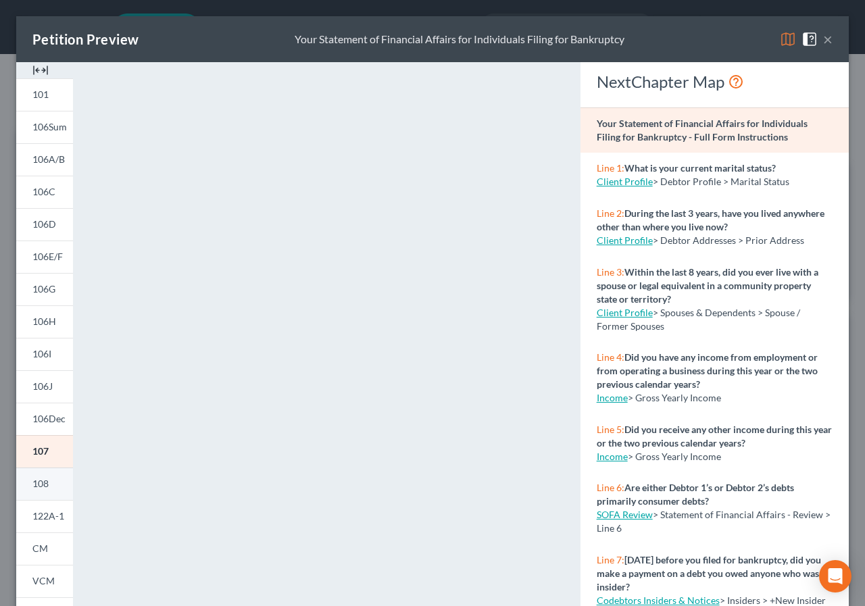
click at [32, 479] on link "108" at bounding box center [44, 484] width 57 height 32
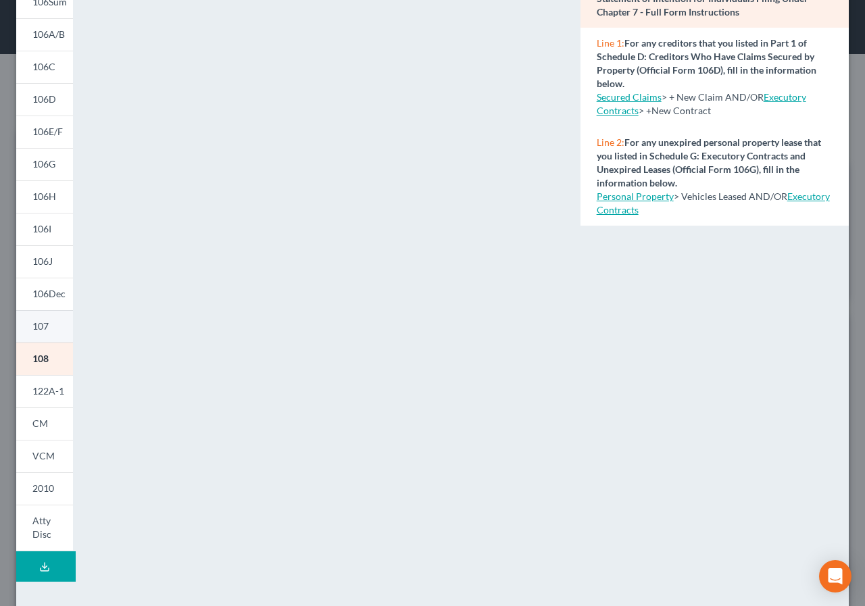
scroll to position [135, 0]
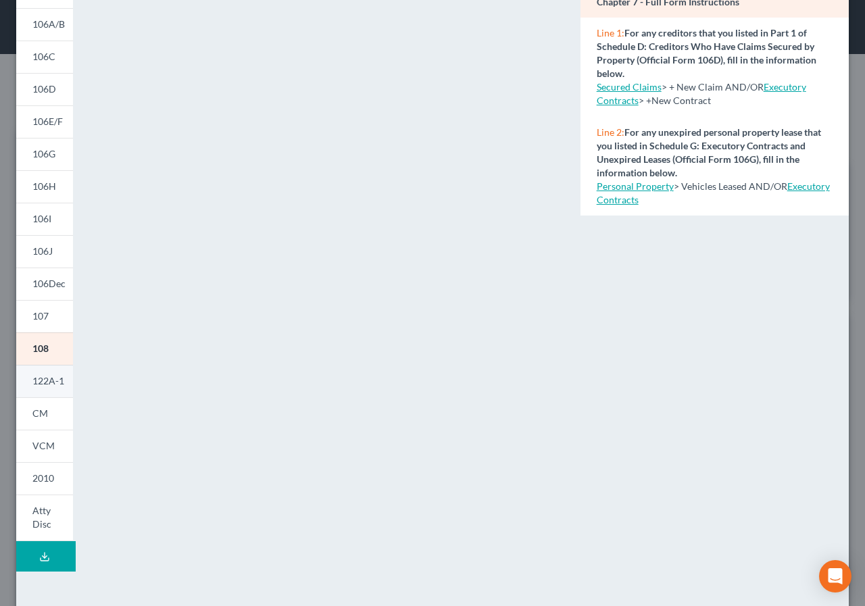
click at [38, 379] on span "122A-1" at bounding box center [48, 380] width 32 height 11
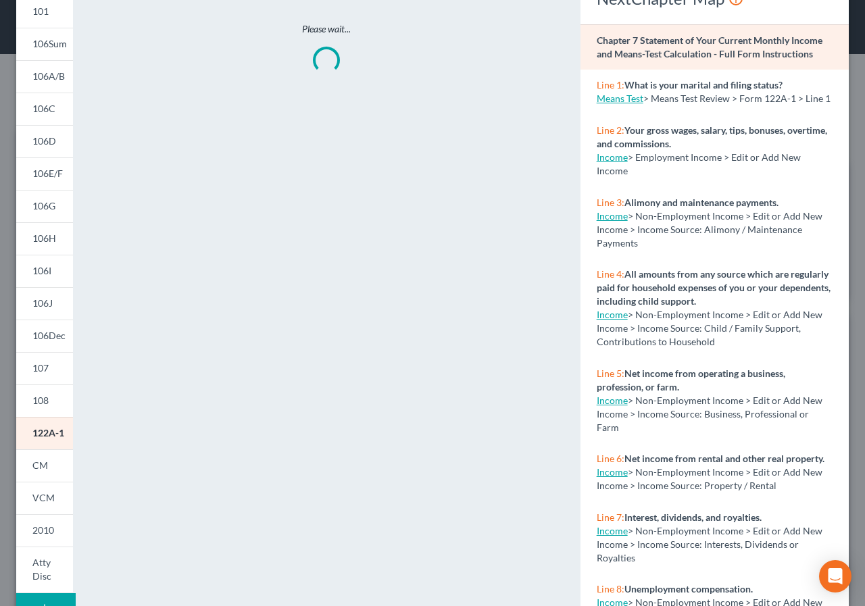
scroll to position [0, 0]
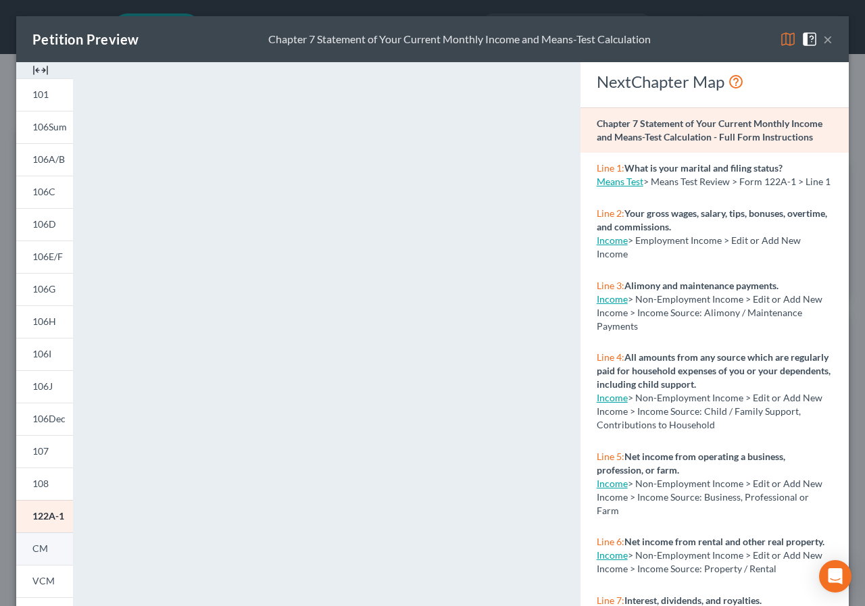
click at [51, 543] on link "CM" at bounding box center [44, 548] width 57 height 32
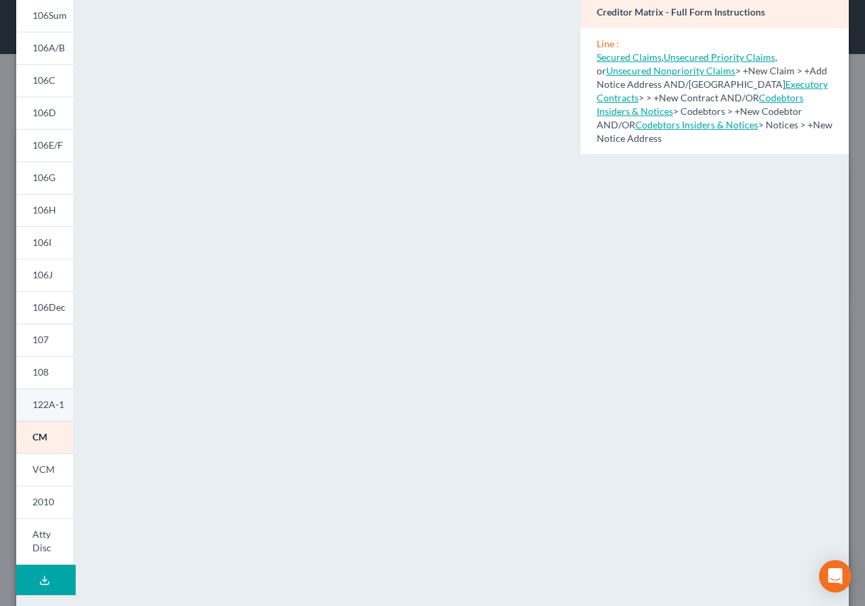
scroll to position [135, 0]
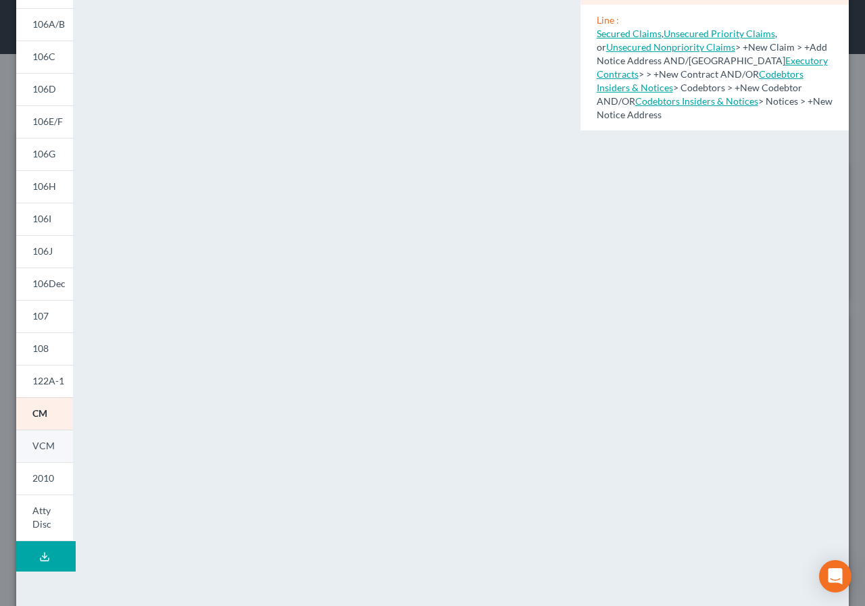
click at [40, 442] on span "VCM" at bounding box center [43, 445] width 22 height 11
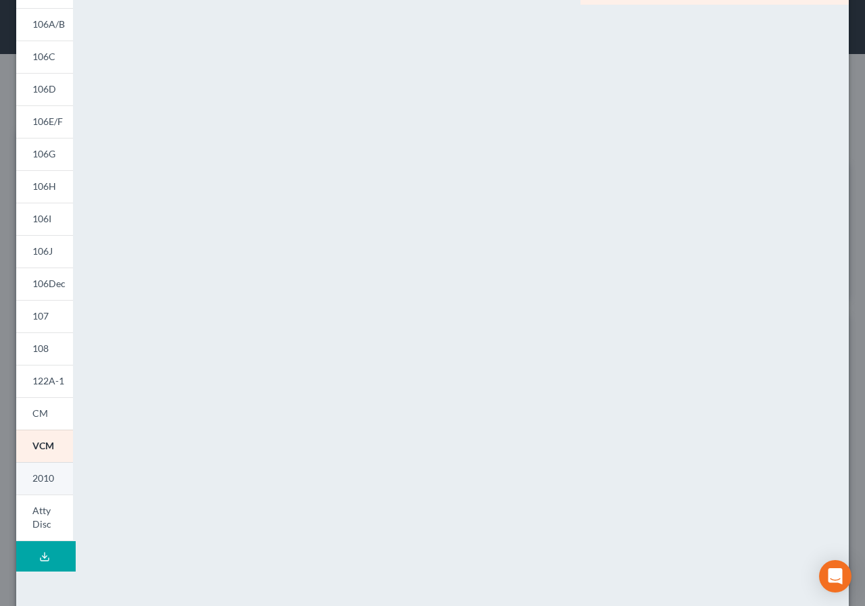
click at [37, 475] on span "2010" at bounding box center [43, 477] width 22 height 11
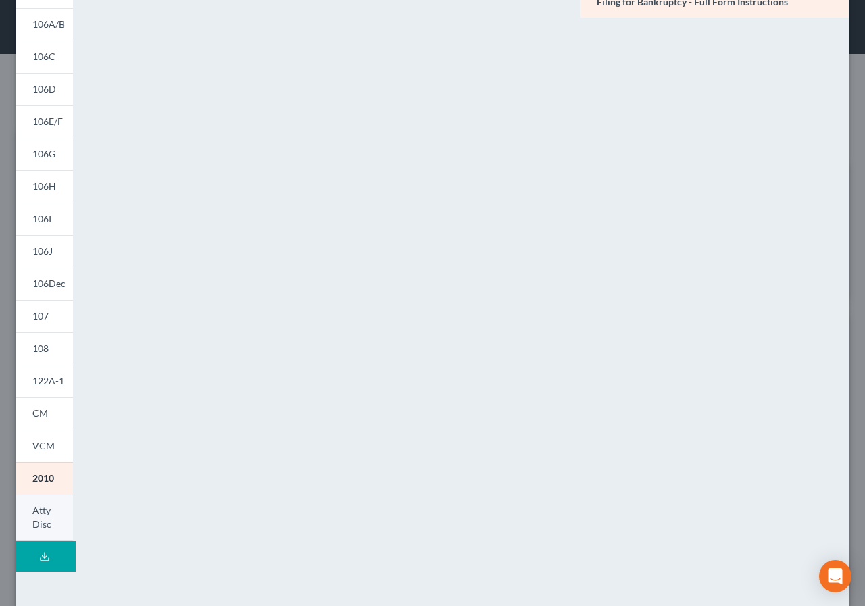
click at [35, 511] on span "Atty Disc" at bounding box center [41, 517] width 19 height 25
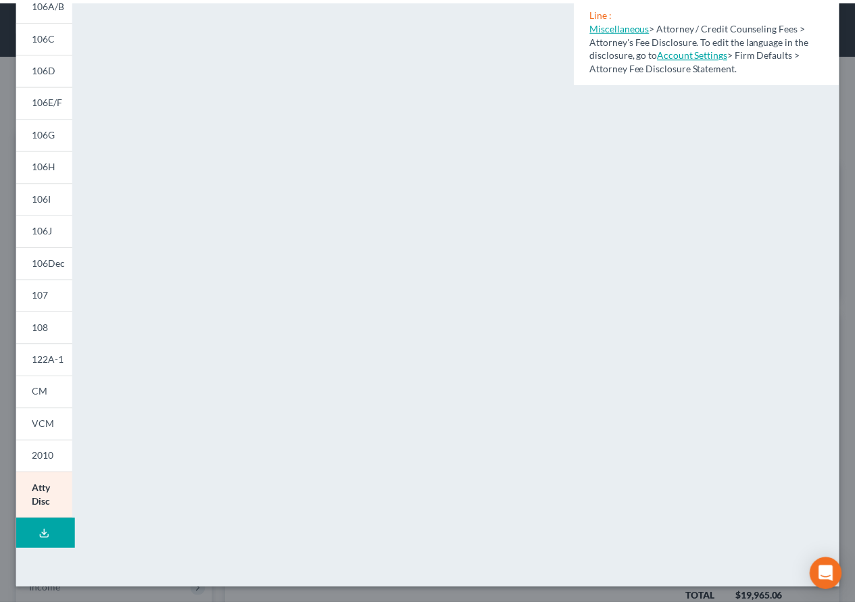
scroll to position [0, 0]
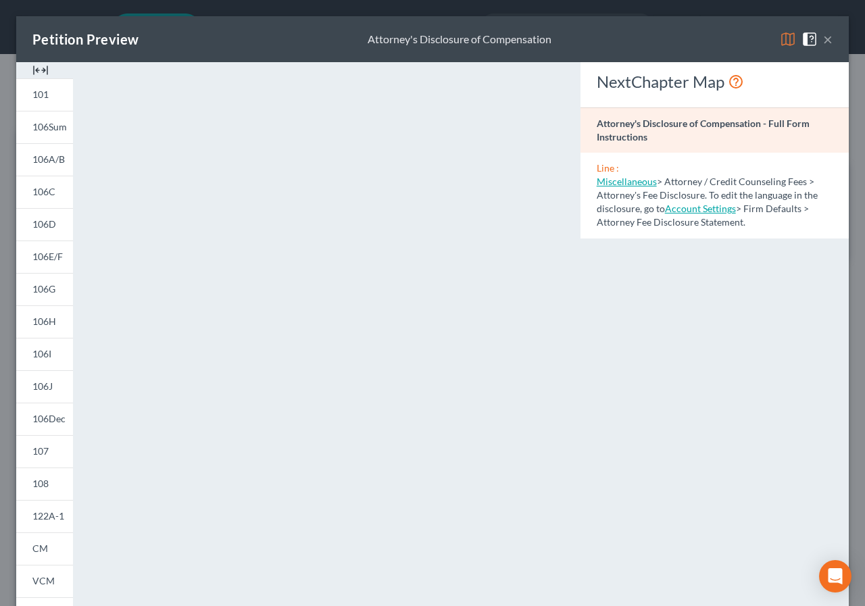
click at [823, 34] on button "×" at bounding box center [827, 39] width 9 height 16
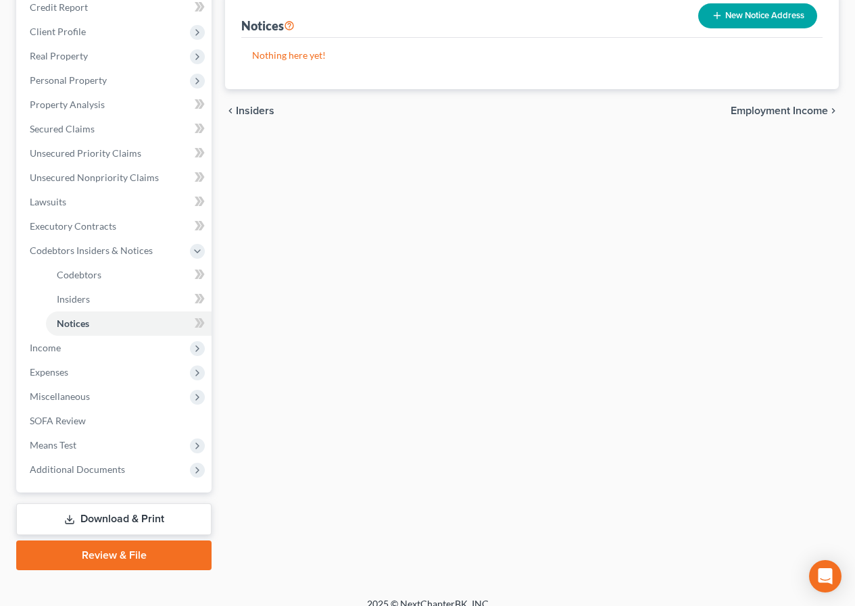
scroll to position [185, 0]
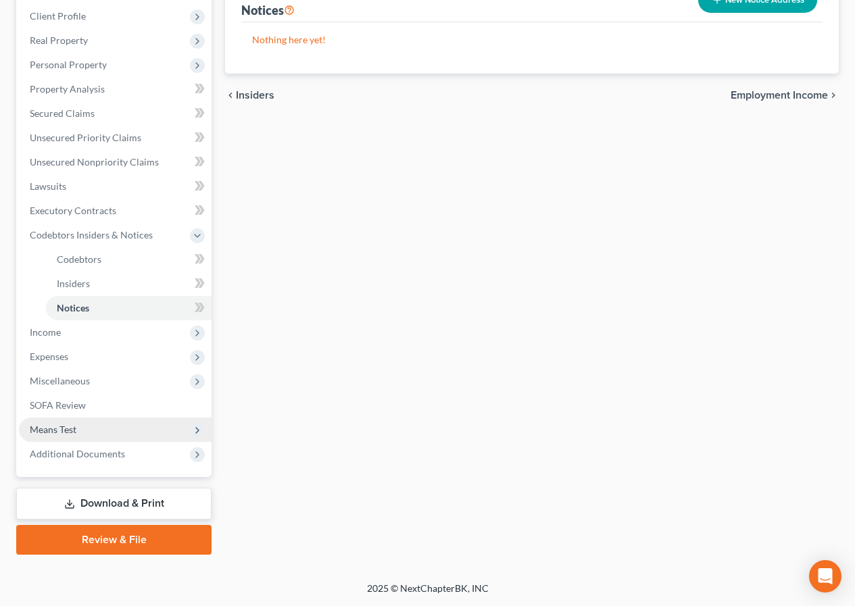
click at [113, 426] on span "Means Test" at bounding box center [115, 430] width 193 height 24
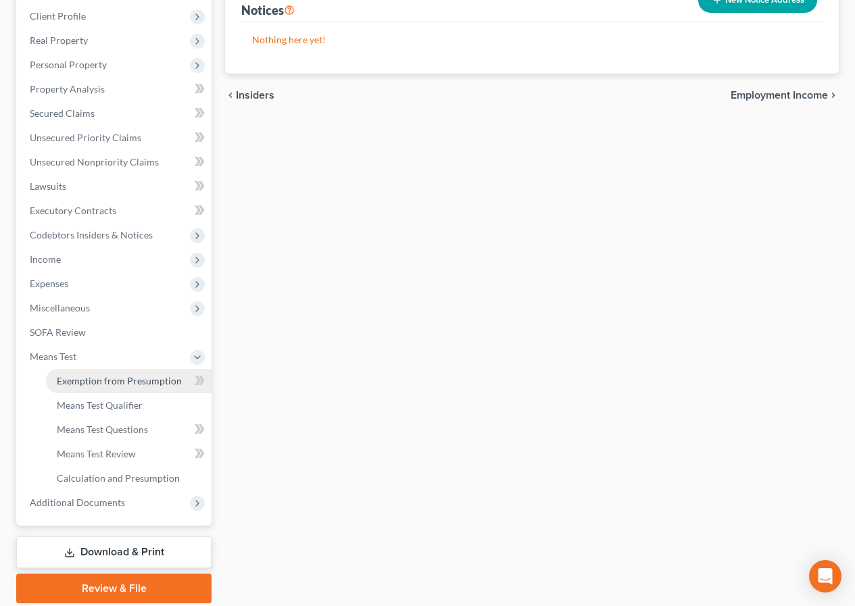
click at [136, 383] on span "Exemption from Presumption" at bounding box center [119, 380] width 125 height 11
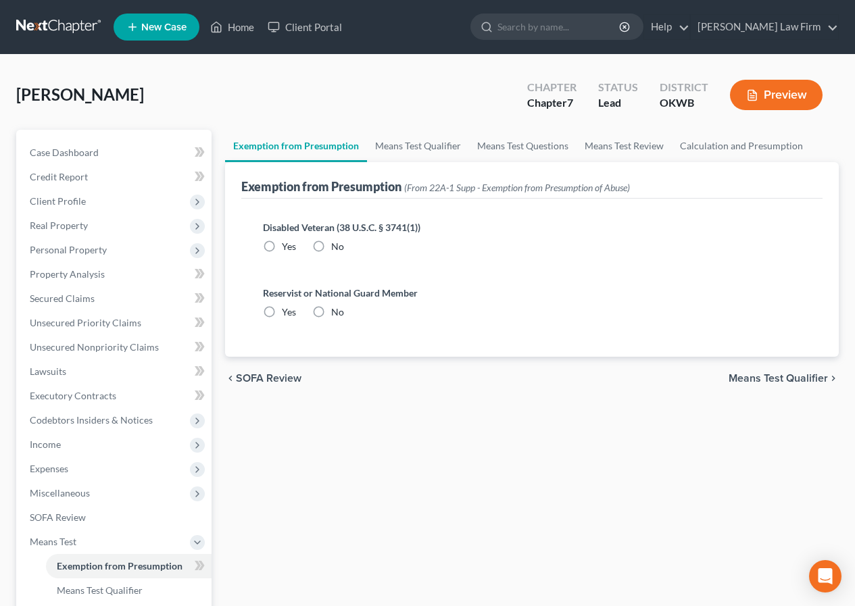
click at [778, 376] on span "Means Test Qualifier" at bounding box center [777, 378] width 99 height 11
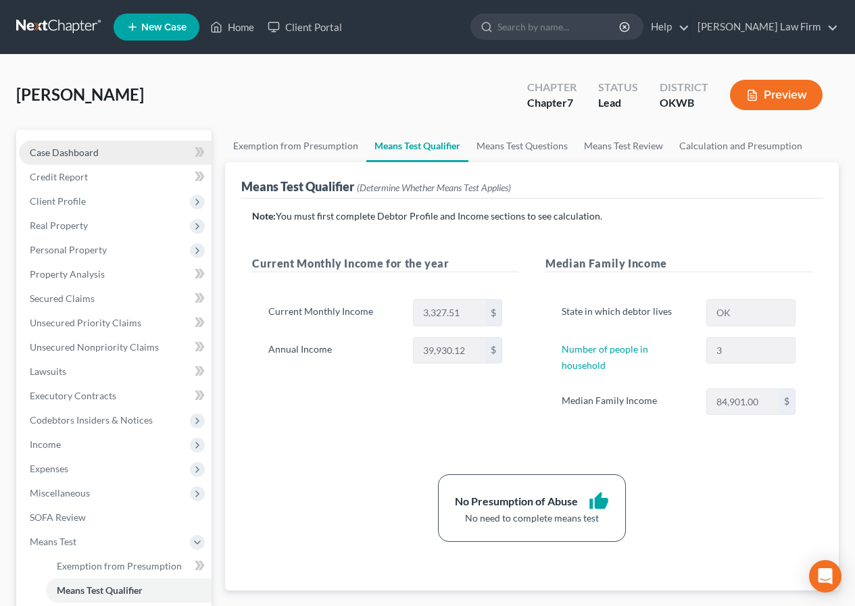
click at [106, 153] on link "Case Dashboard" at bounding box center [115, 153] width 193 height 24
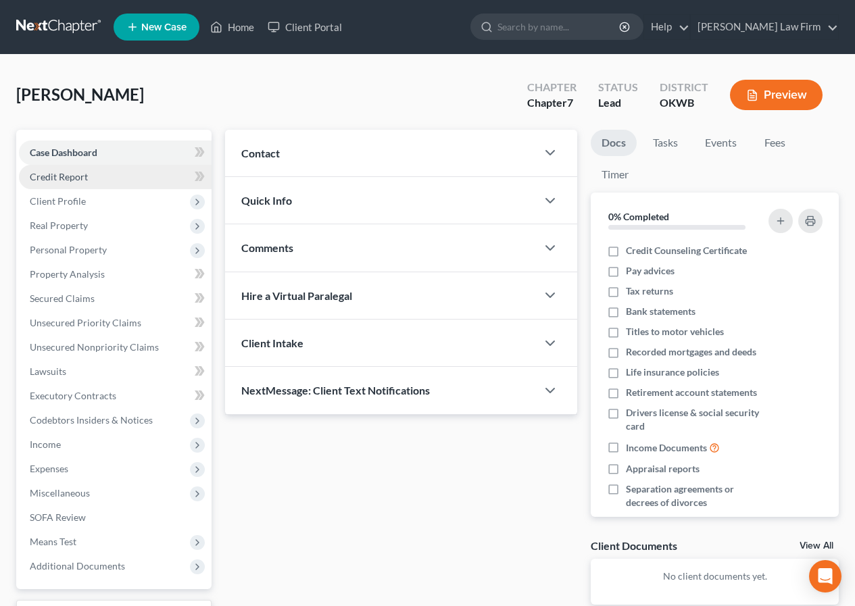
click at [96, 178] on link "Credit Report" at bounding box center [115, 177] width 193 height 24
